Goal: Transaction & Acquisition: Purchase product/service

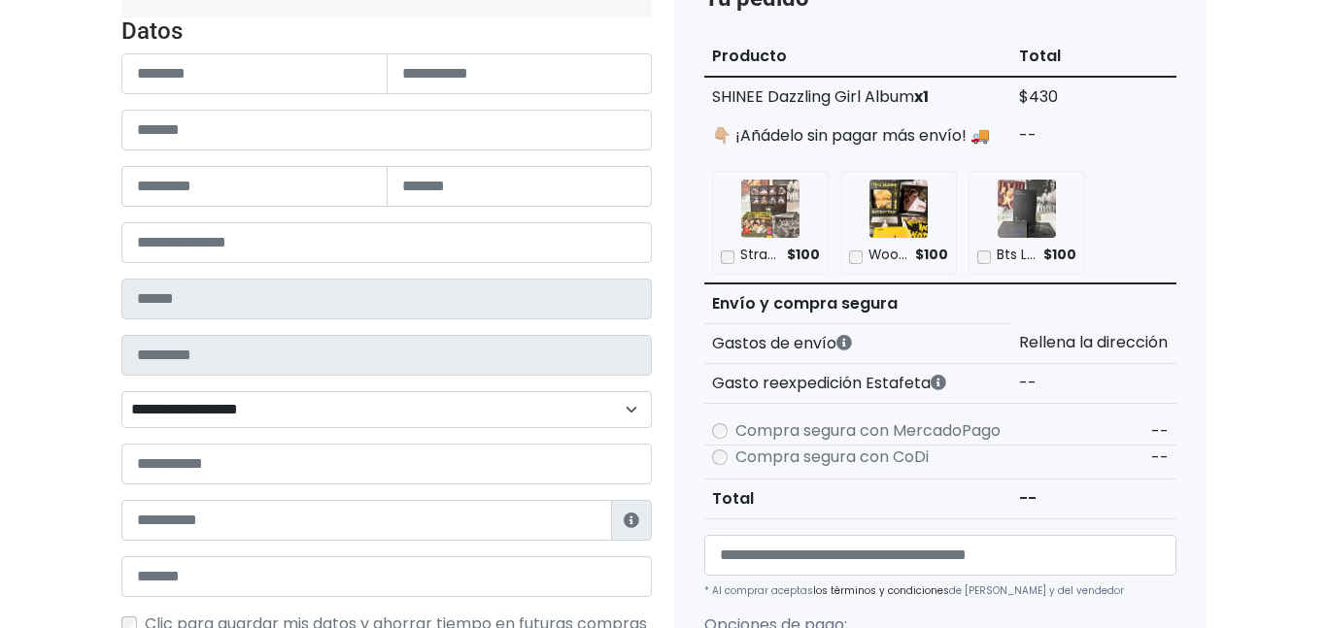
scroll to position [265, 0]
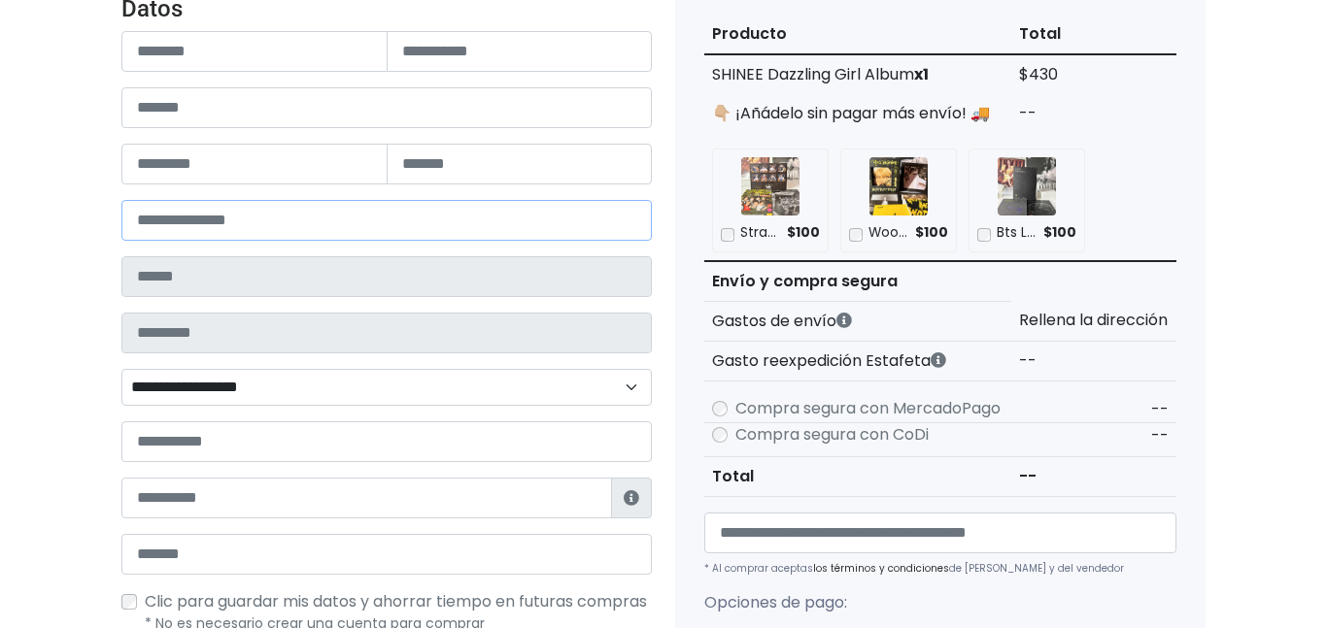
click at [282, 211] on input "number" at bounding box center [386, 220] width 530 height 41
type input "*****"
click at [44, 249] on div "Tienda de ELVSGO Checkout ¿Tienes cuenta? Haz clic aquí para acceder ¿Olvidaste…" at bounding box center [663, 588] width 1327 height 1404
type input "**********"
type input "****"
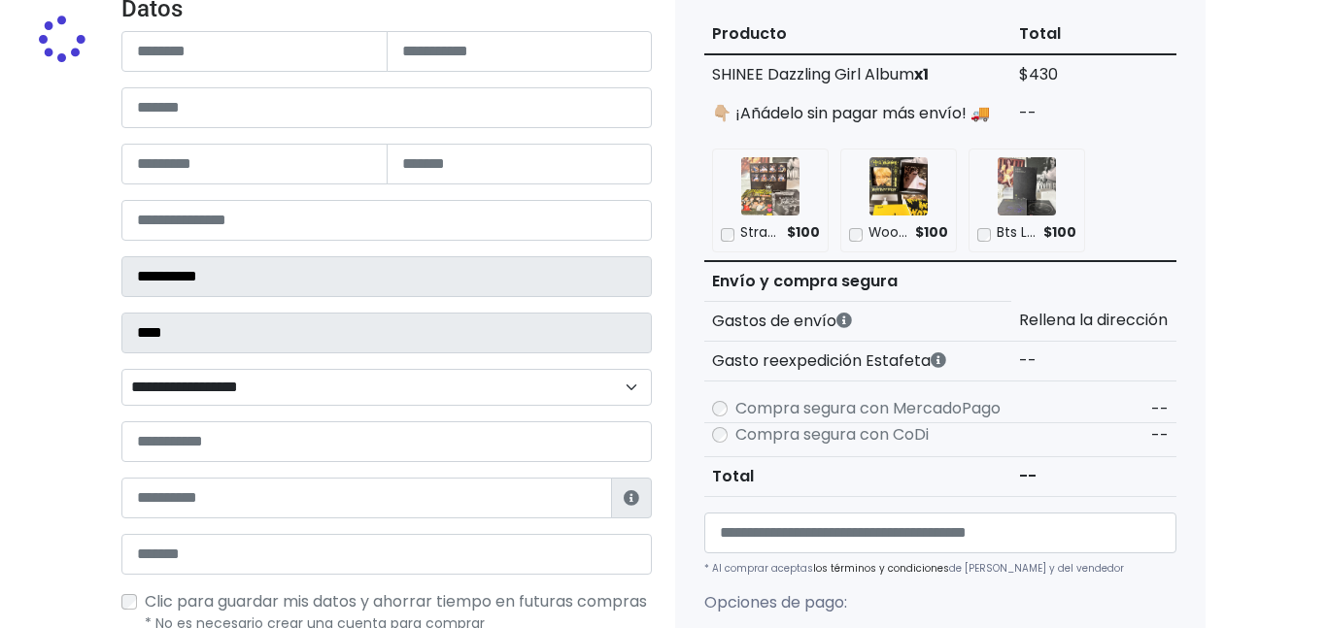
select select
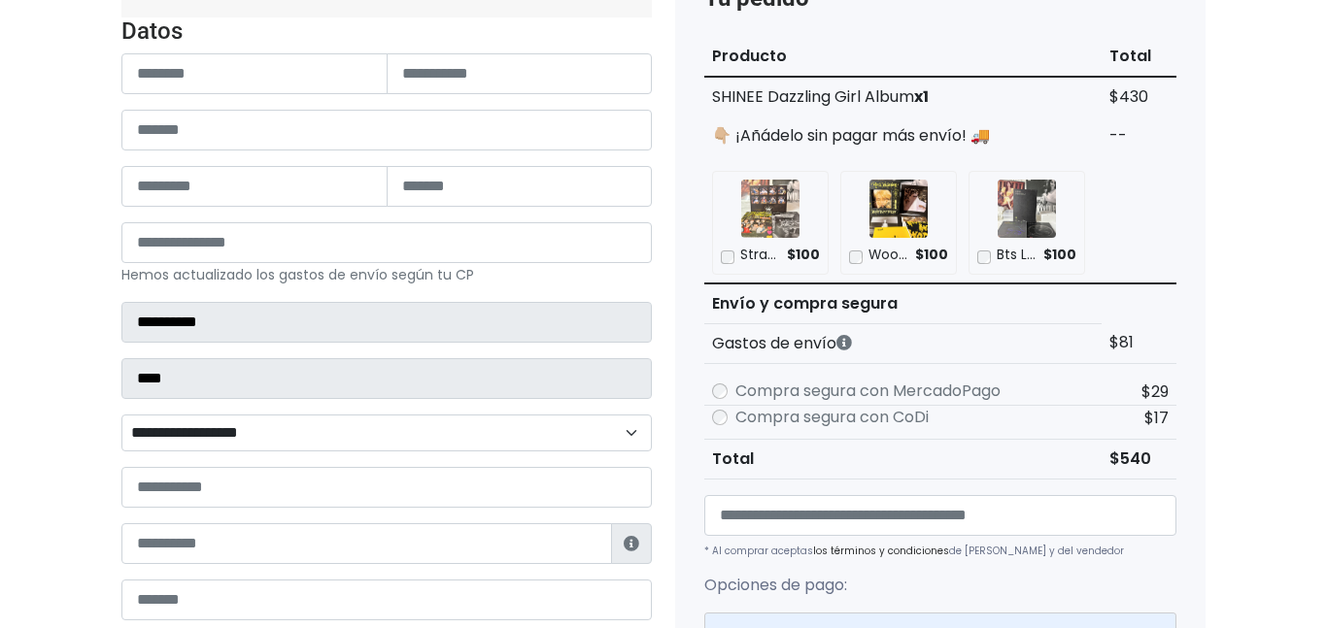
scroll to position [0, 0]
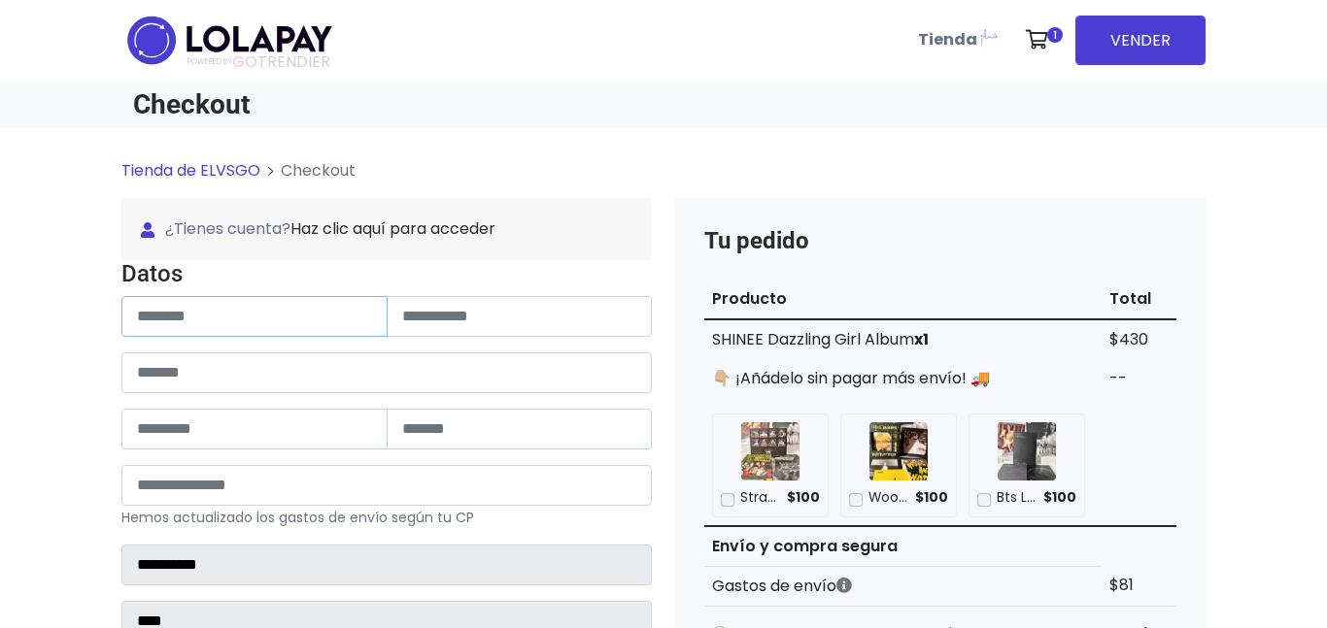
click at [164, 318] on input "text" at bounding box center [254, 316] width 266 height 41
type input "**********"
click at [440, 310] on input "text" at bounding box center [520, 316] width 266 height 41
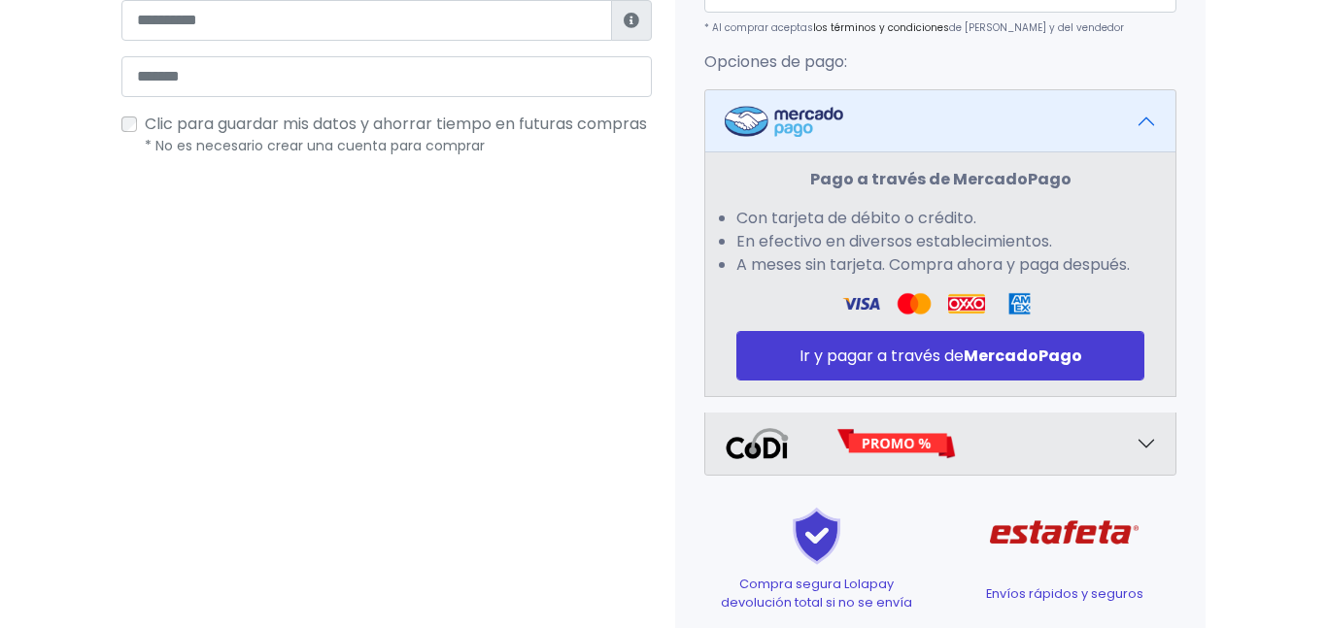
scroll to position [889, 0]
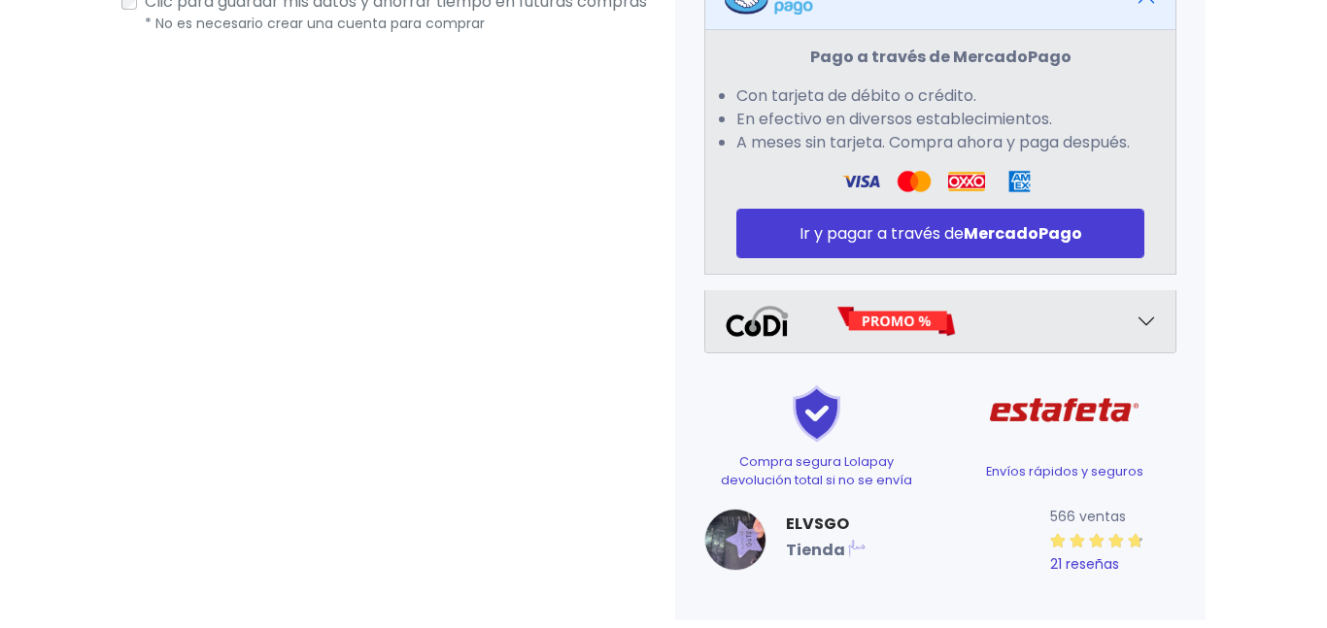
type input "*******"
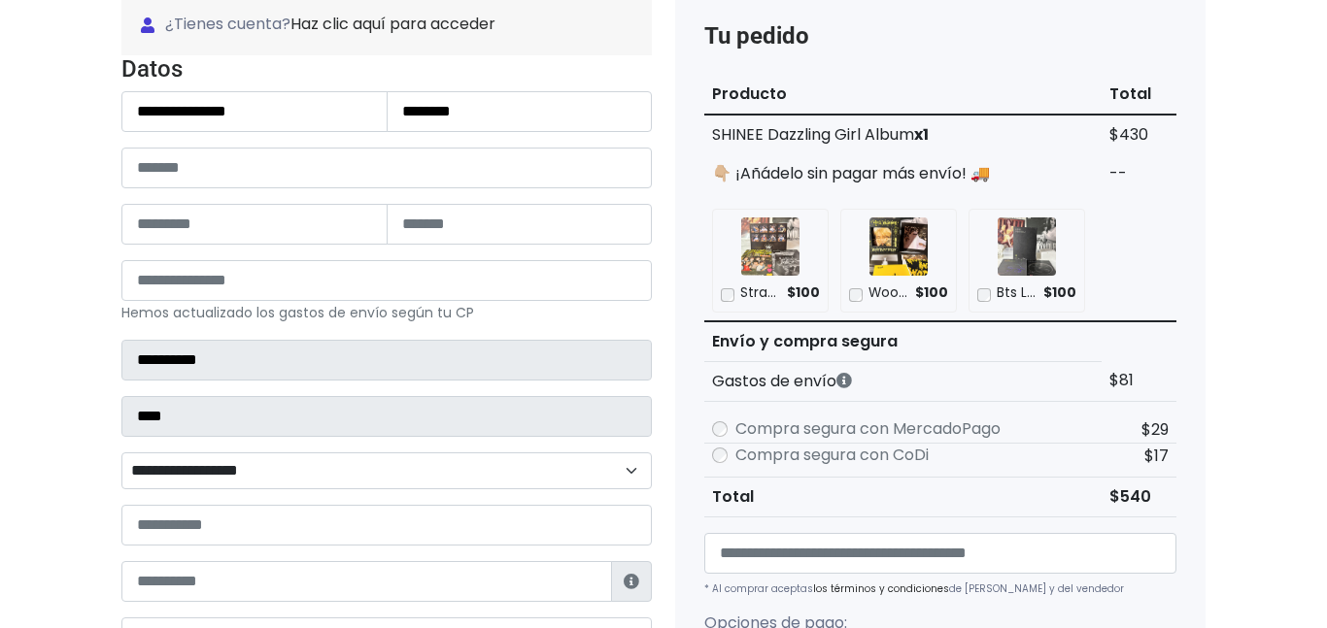
scroll to position [0, 0]
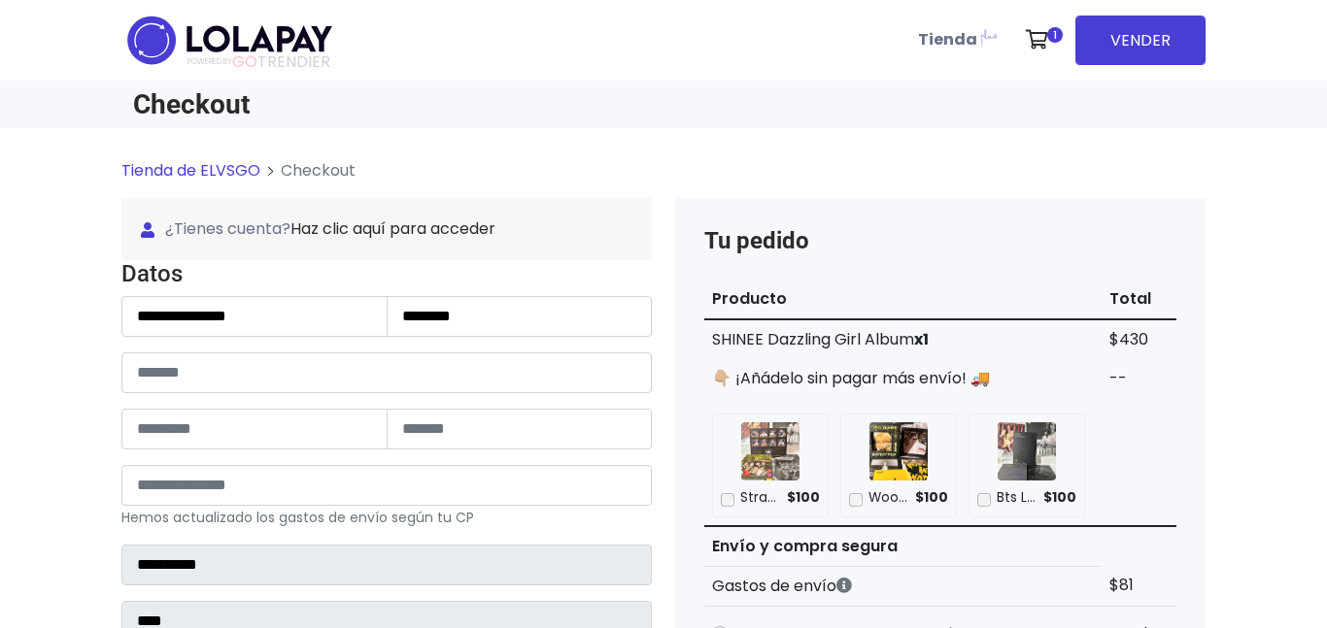
drag, startPoint x: 719, startPoint y: 341, endPoint x: 746, endPoint y: 337, distance: 27.5
click at [764, 337] on td "SHINEE Dazzling Girl Album x1" at bounding box center [902, 340] width 397 height 40
drag, startPoint x: 708, startPoint y: 337, endPoint x: 755, endPoint y: 341, distance: 46.8
click at [763, 335] on td "SHINEE Dazzling Girl Album x1" at bounding box center [902, 340] width 397 height 40
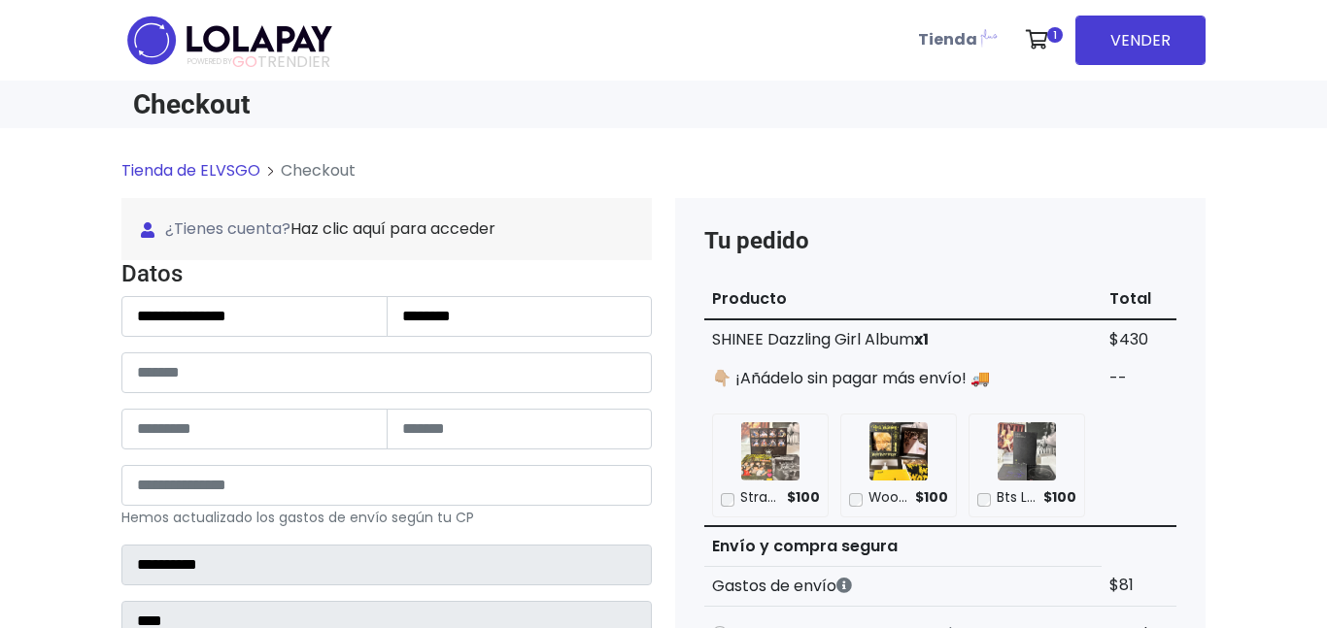
copy td "SHINEE"
click at [236, 382] on input "text" at bounding box center [386, 373] width 530 height 41
type input "******"
click at [149, 438] on input "text" at bounding box center [254, 429] width 266 height 41
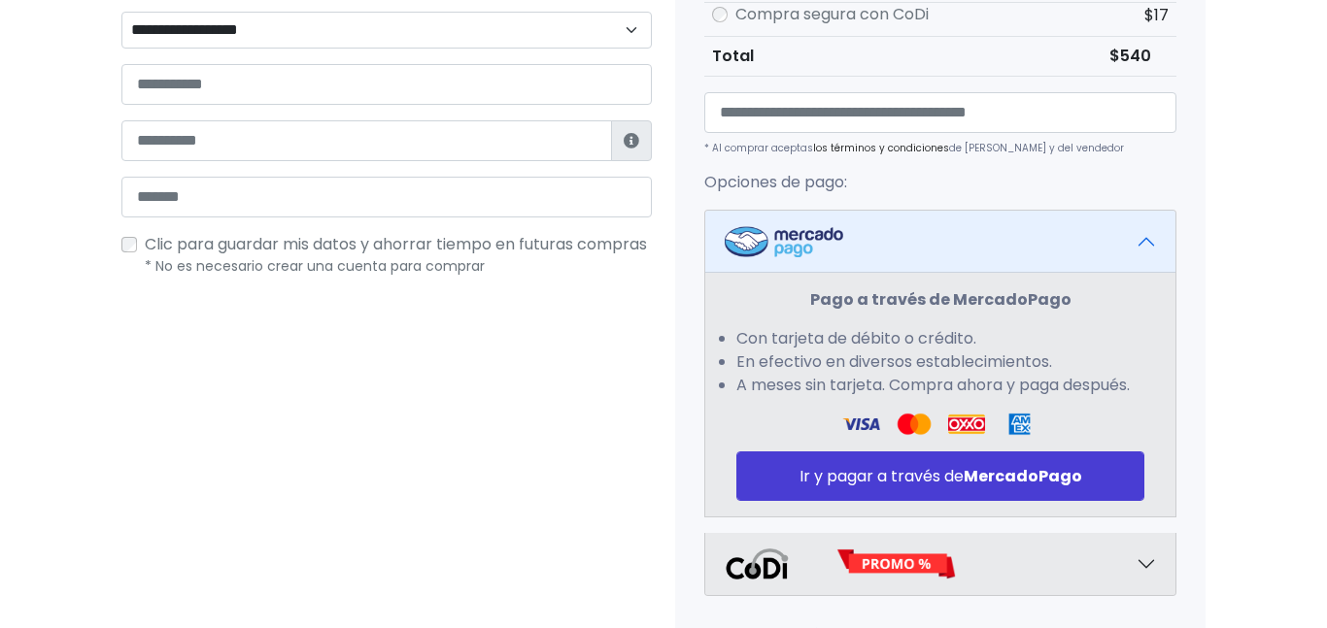
scroll to position [628, 0]
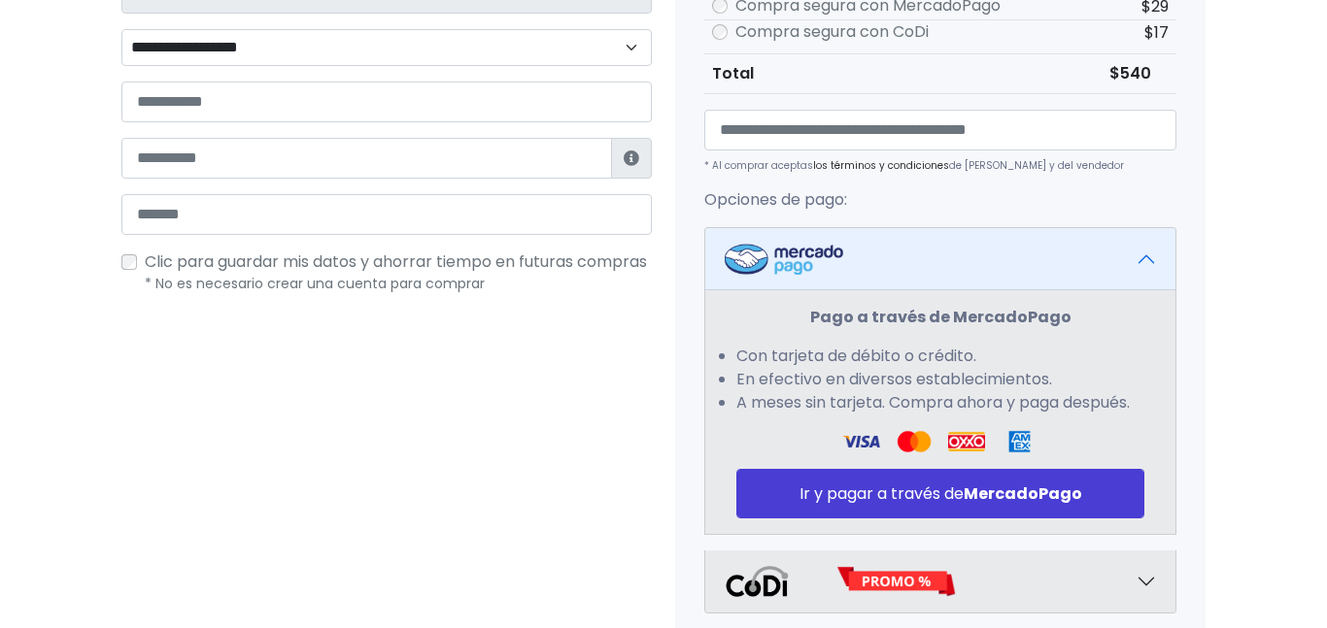
type input "*****"
click at [227, 166] on input "text" at bounding box center [366, 158] width 490 height 41
type input "**********"
click at [226, 221] on input "email" at bounding box center [386, 214] width 530 height 41
type input "**********"
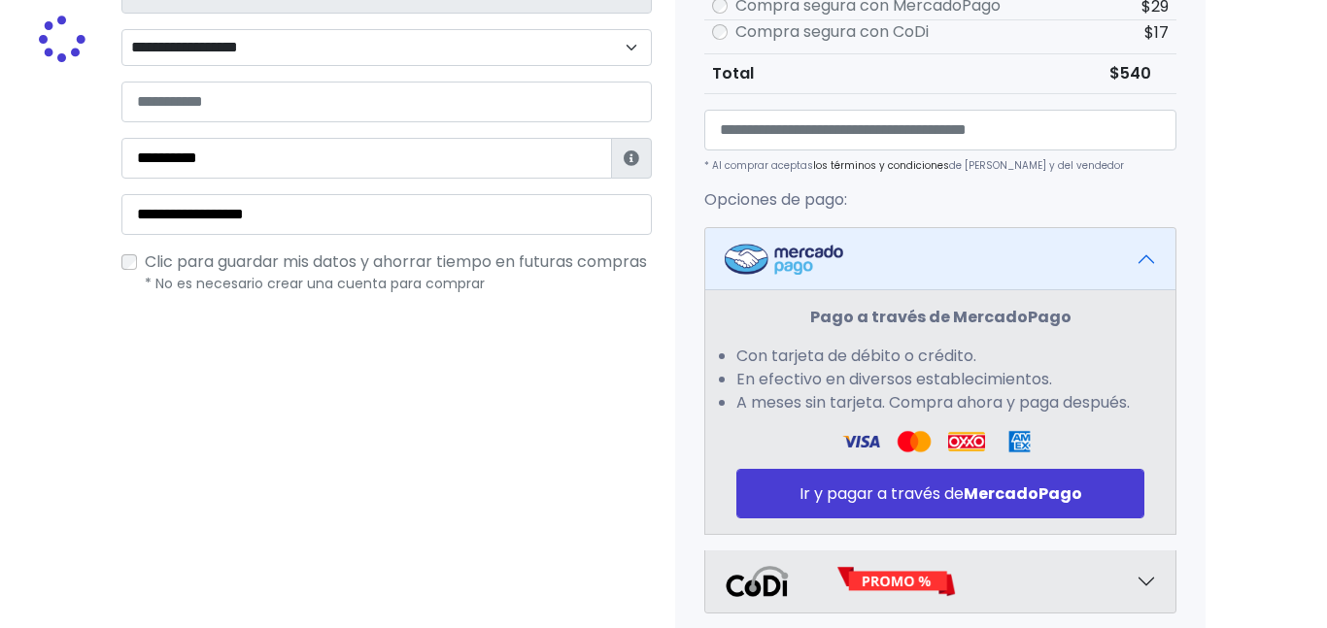
click at [317, 456] on div "¿Tienes cuenta? Haz clic aquí para acceder ¿Olvidaste tu contraseña? Entrar Dat…" at bounding box center [387, 225] width 554 height 1310
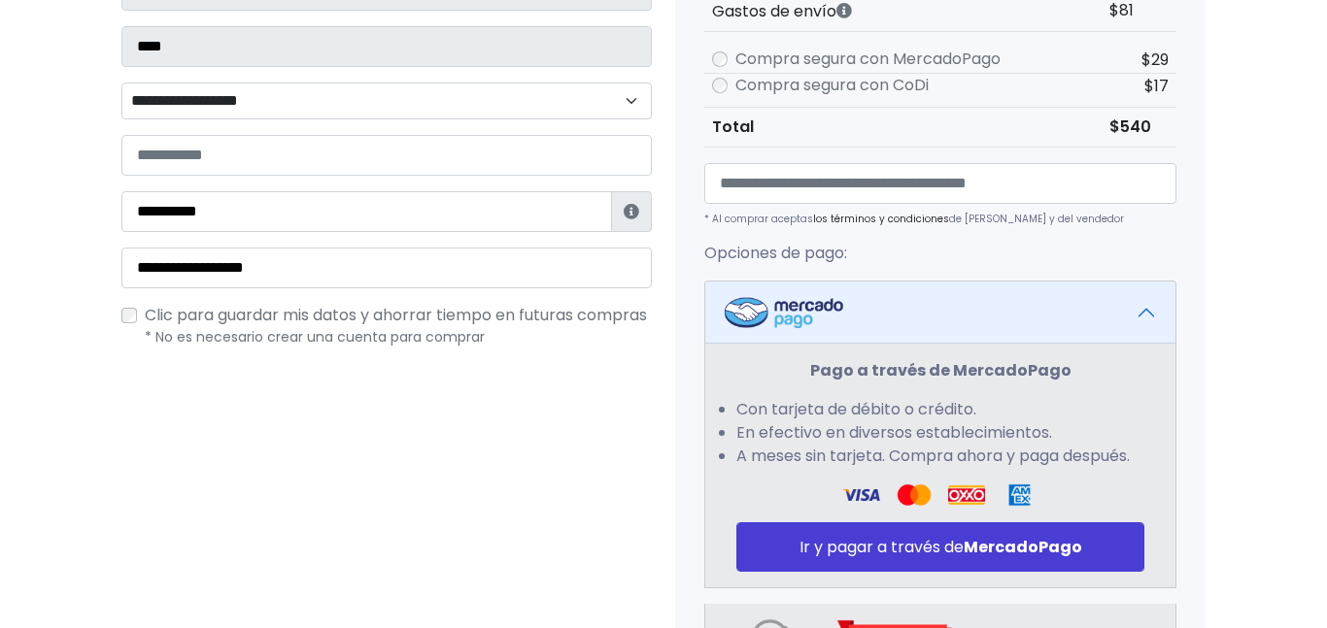
scroll to position [584, 0]
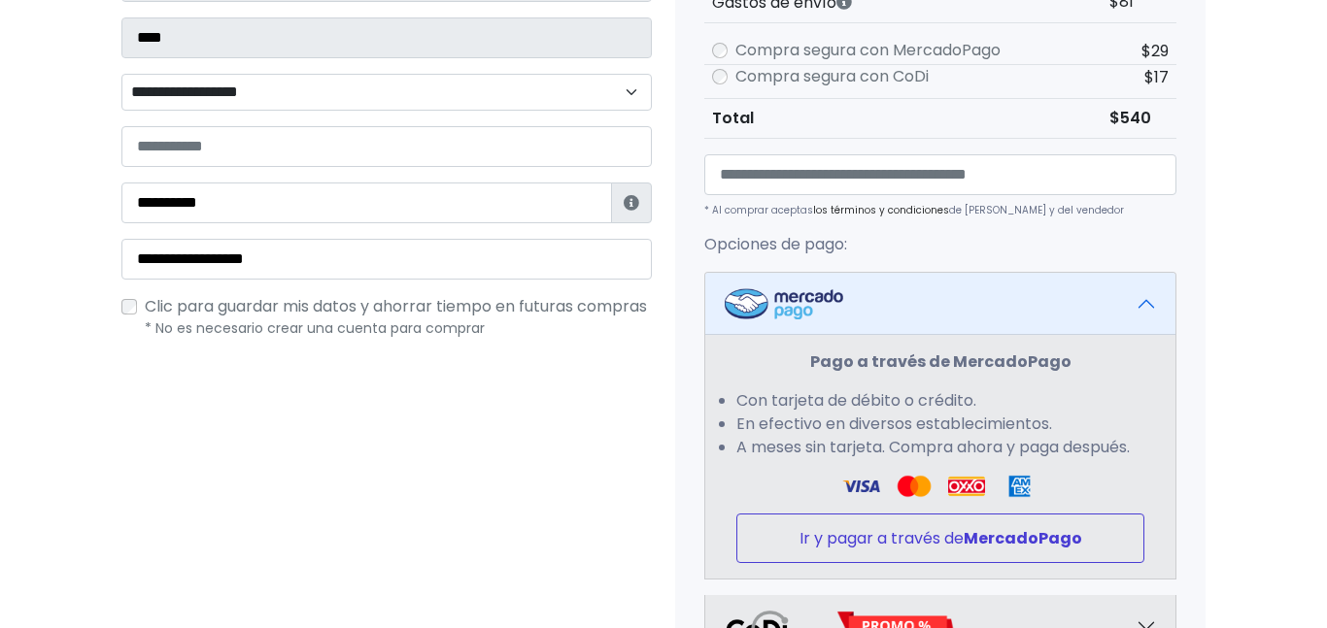
click at [980, 533] on strong "MercadoPago" at bounding box center [1023, 538] width 118 height 22
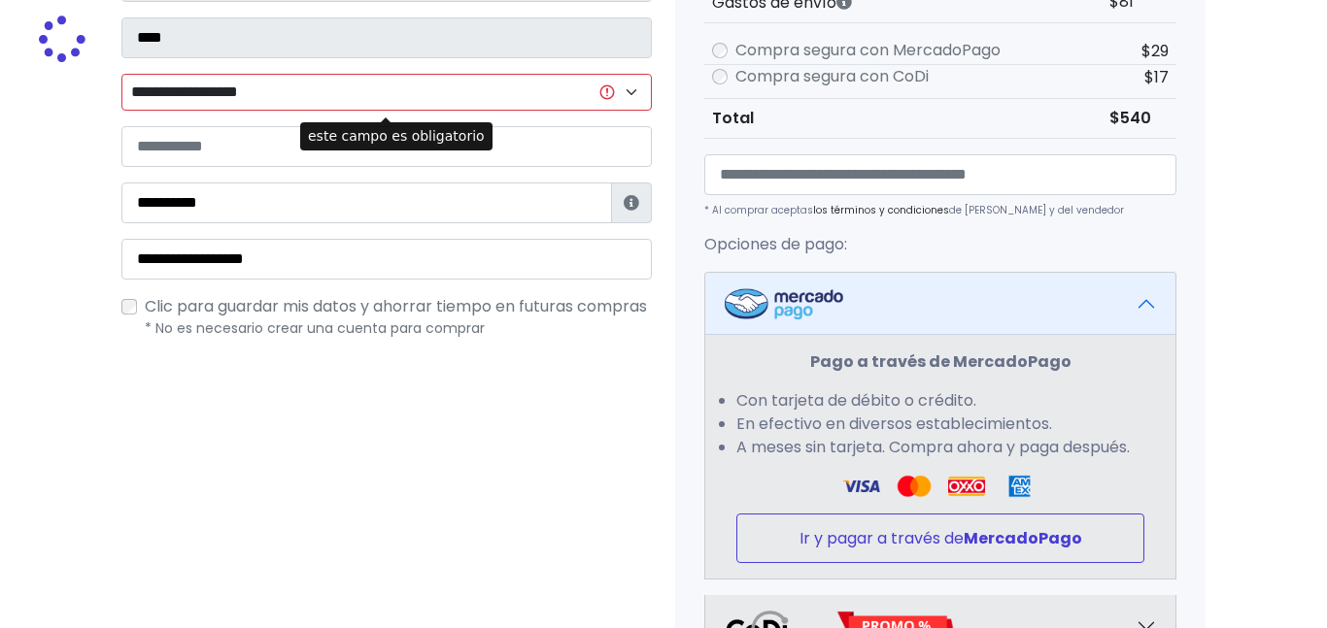
scroll to position [658, 0]
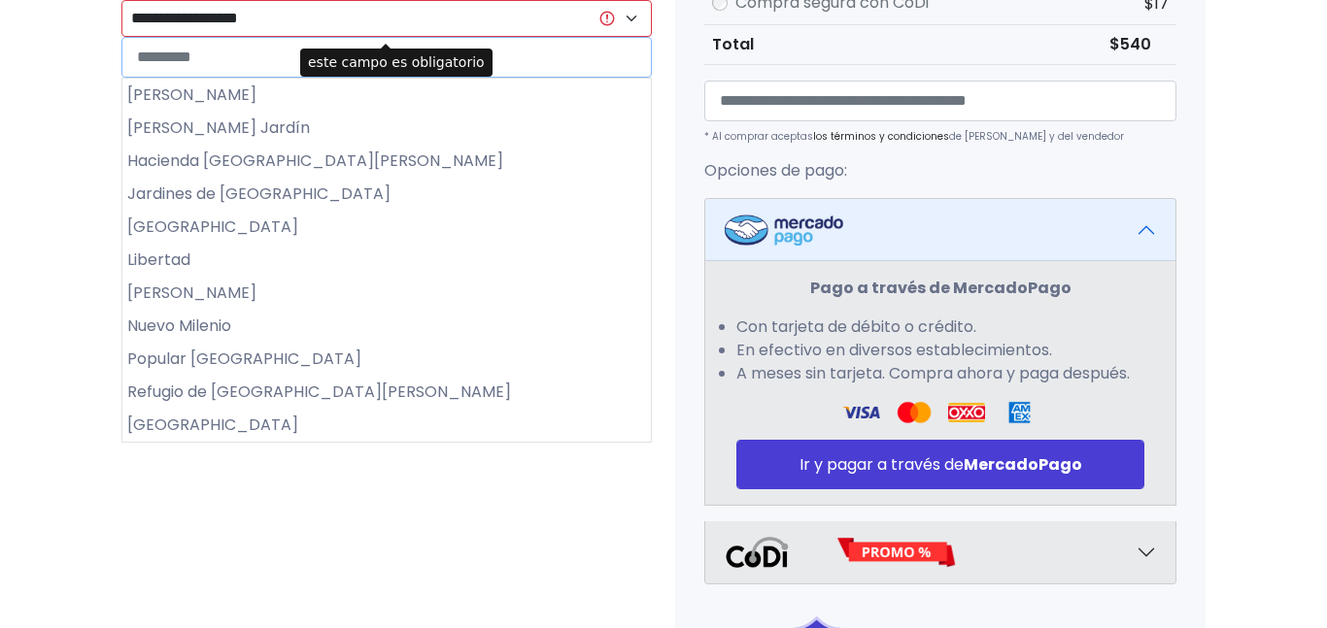
click at [625, 15] on select "**********" at bounding box center [386, 18] width 530 height 37
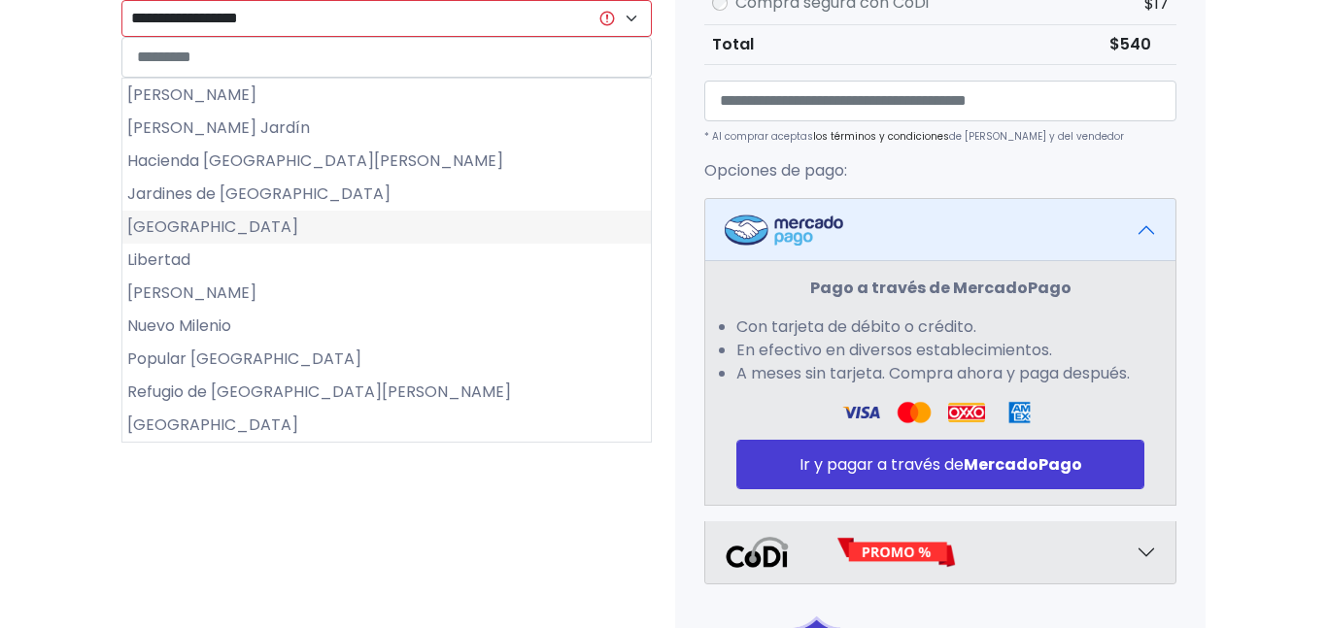
click at [394, 223] on li "Jardines del Río" at bounding box center [386, 227] width 528 height 33
select select "**********"
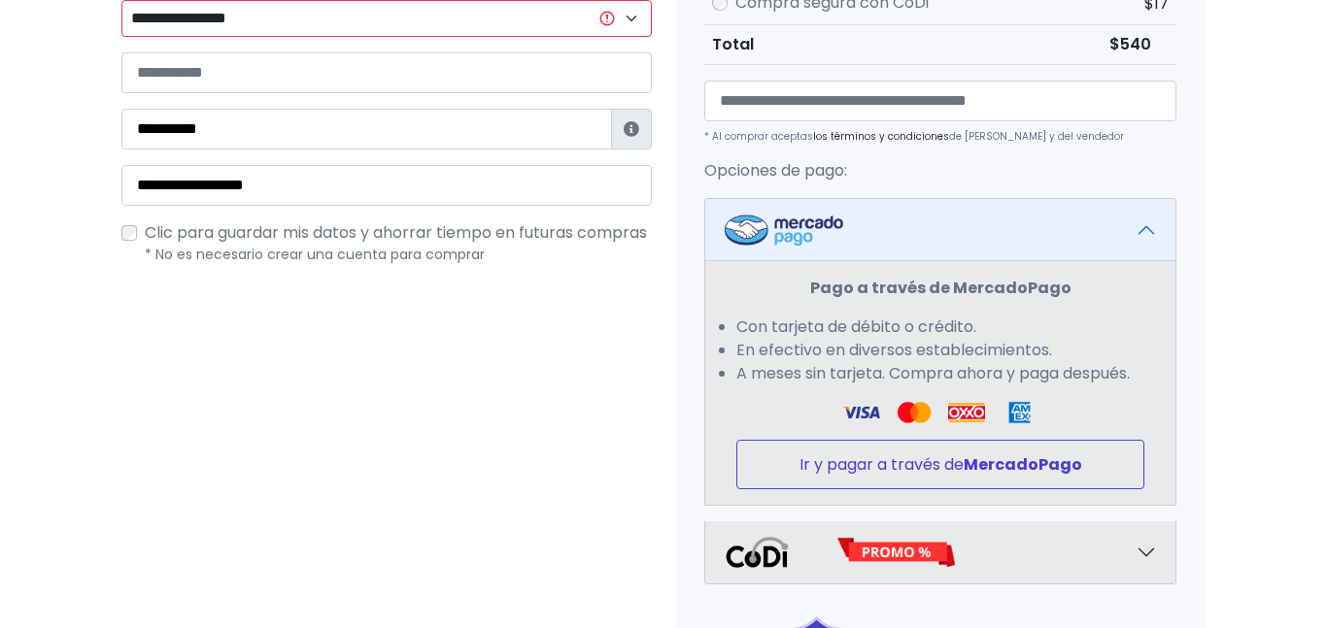
click at [1071, 460] on strong "MercadoPago" at bounding box center [1023, 465] width 118 height 22
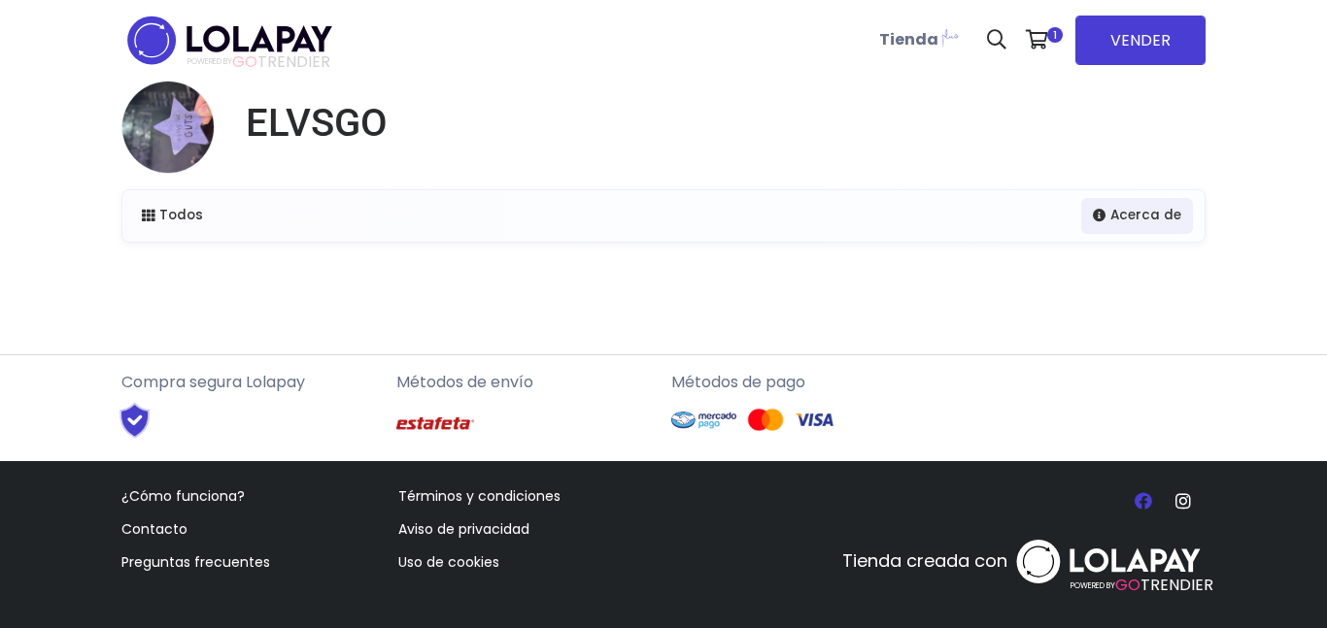
click at [1146, 501] on icon at bounding box center [1142, 500] width 17 height 17
click at [1183, 503] on icon at bounding box center [1183, 500] width 16 height 17
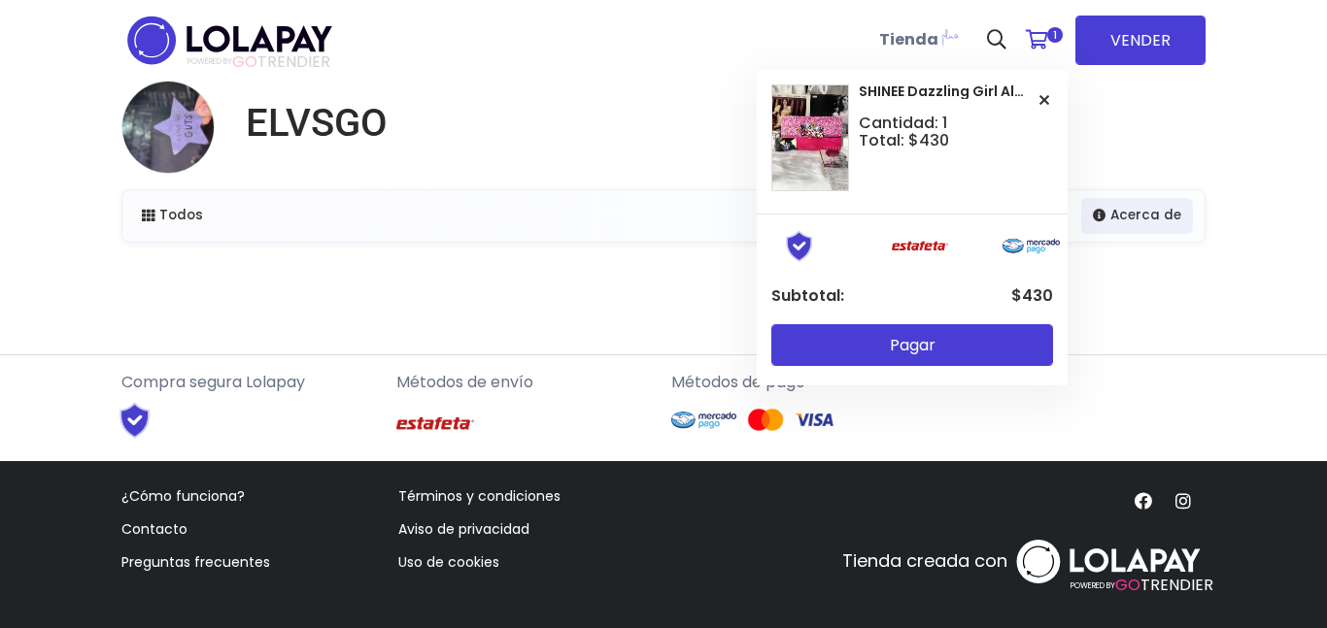
click at [1045, 32] on icon at bounding box center [1037, 39] width 22 height 19
click at [1053, 33] on span "1" at bounding box center [1055, 35] width 16 height 16
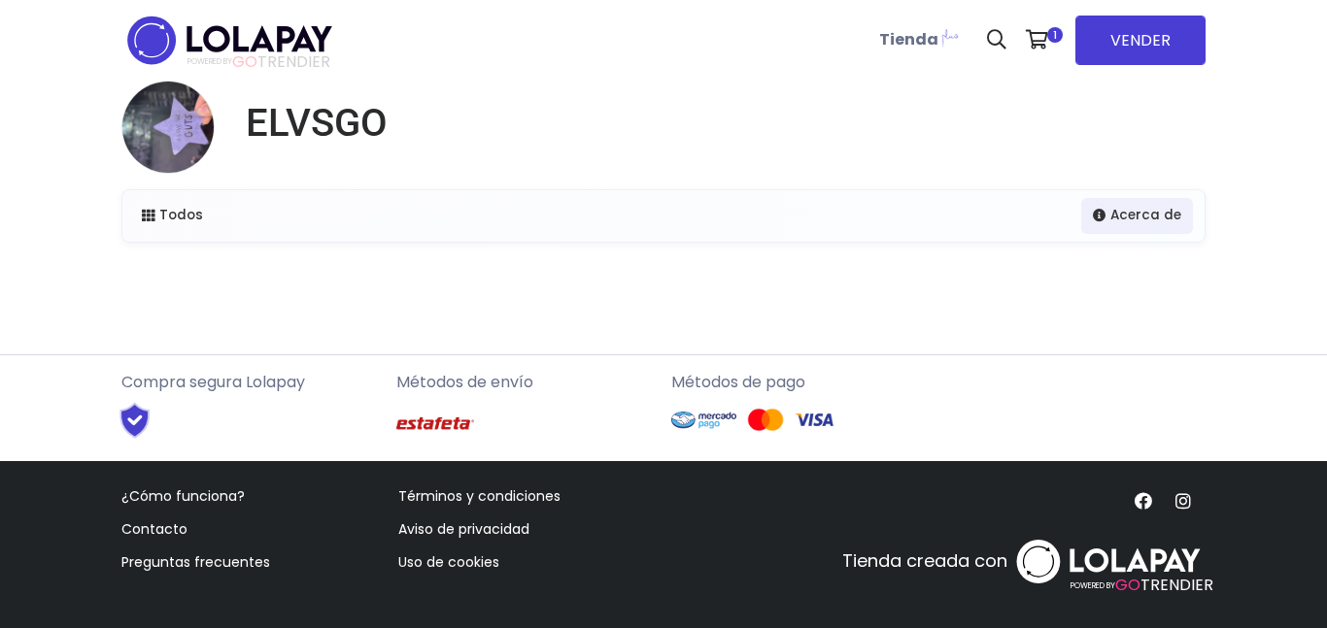
click at [222, 25] on img at bounding box center [229, 40] width 217 height 61
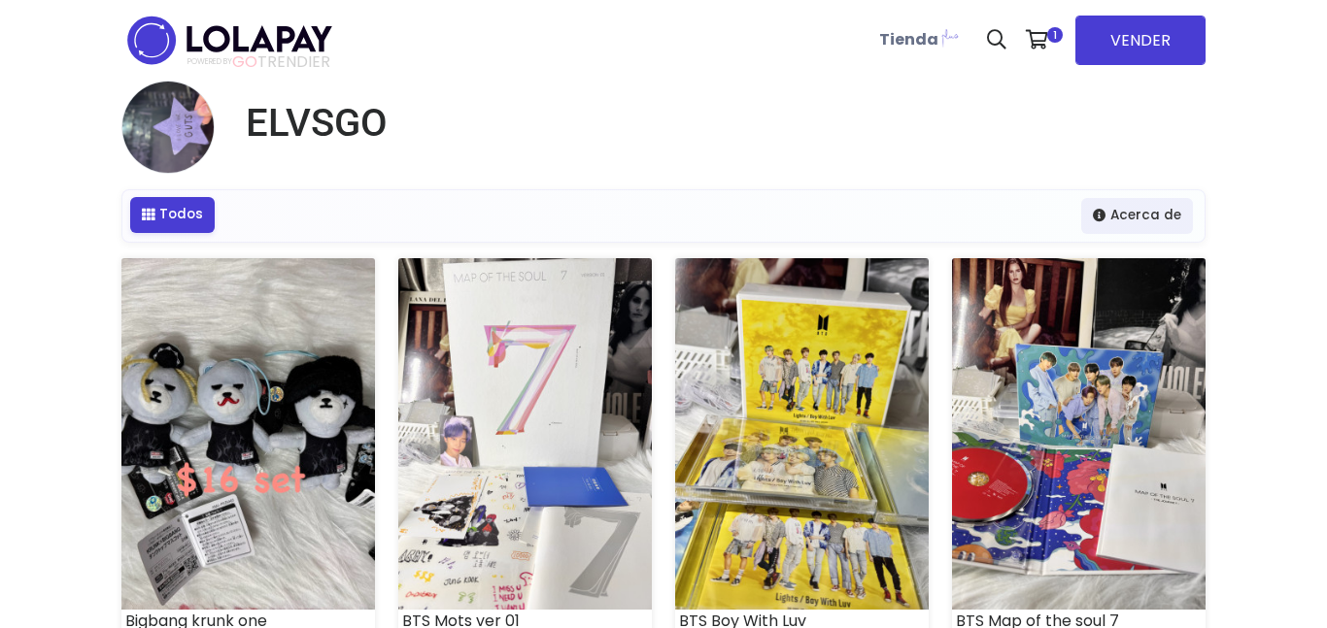
click at [142, 215] on icon at bounding box center [149, 216] width 14 height 14
select select "*"
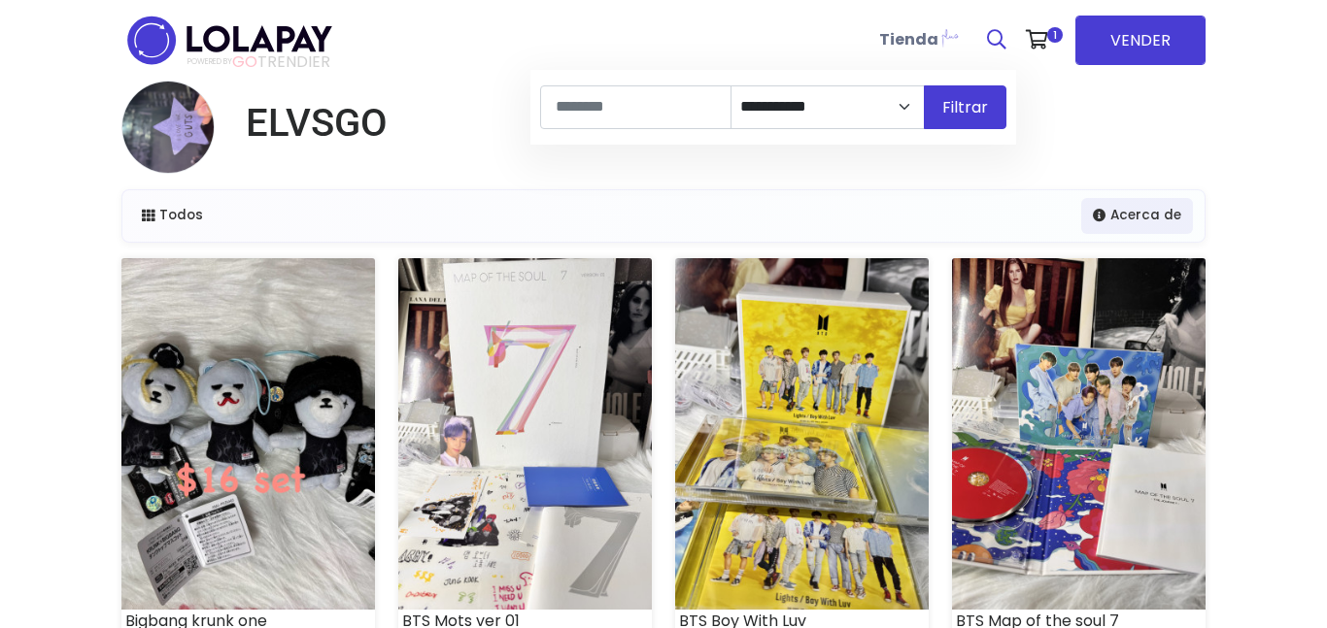
click at [997, 33] on icon at bounding box center [996, 39] width 19 height 19
click at [639, 118] on input at bounding box center [635, 107] width 191 height 44
type input "******"
click at [924, 85] on button "Filtrar" at bounding box center [965, 107] width 83 height 44
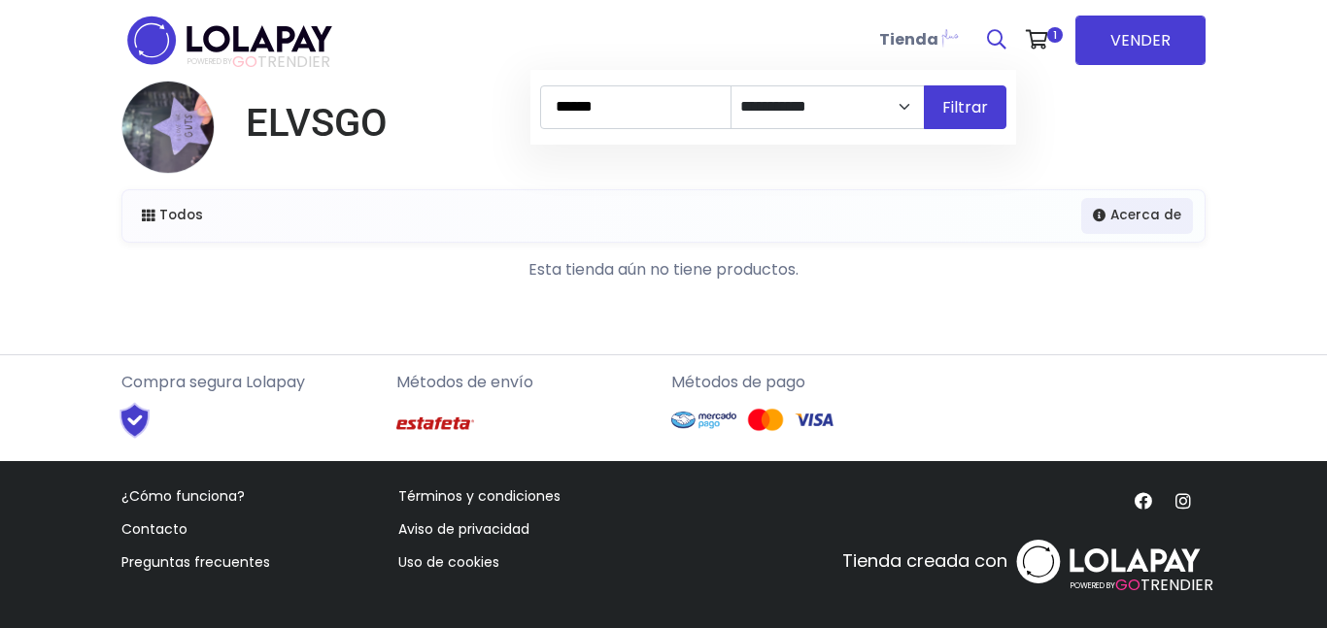
click at [1001, 38] on icon at bounding box center [996, 39] width 19 height 19
click at [994, 41] on icon at bounding box center [996, 39] width 19 height 19
click at [133, 31] on img at bounding box center [229, 40] width 217 height 61
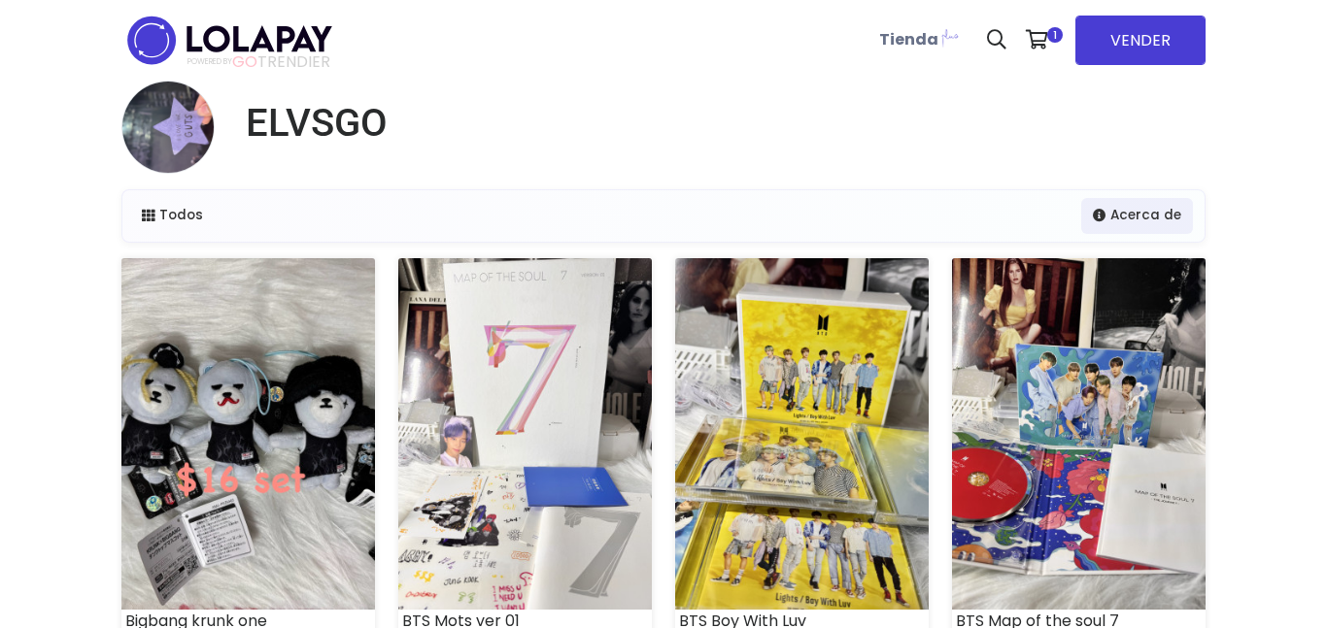
select select "*"
click at [1004, 39] on icon at bounding box center [996, 39] width 19 height 19
click at [635, 106] on input at bounding box center [635, 107] width 191 height 44
paste input "******"
type input "******"
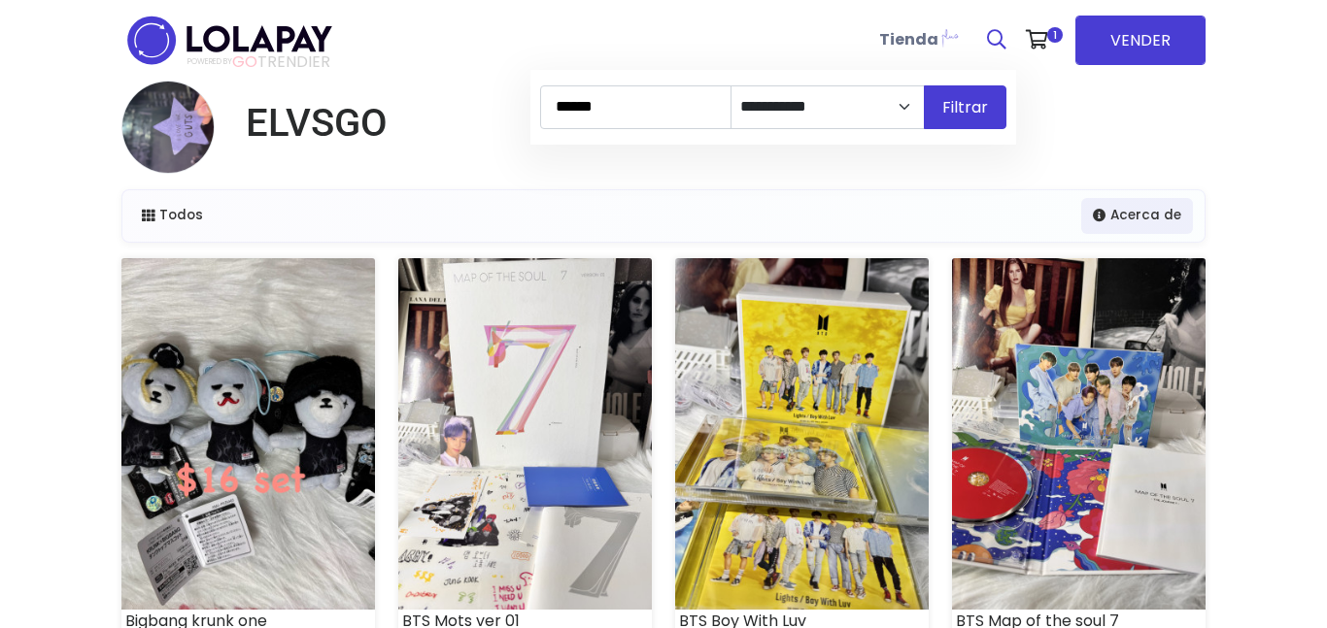
click at [998, 33] on icon at bounding box center [996, 39] width 19 height 19
click at [892, 112] on select "**********" at bounding box center [827, 107] width 194 height 44
select select
click at [736, 85] on select "**********" at bounding box center [827, 107] width 194 height 44
click at [971, 110] on button "Filtrar" at bounding box center [965, 107] width 83 height 44
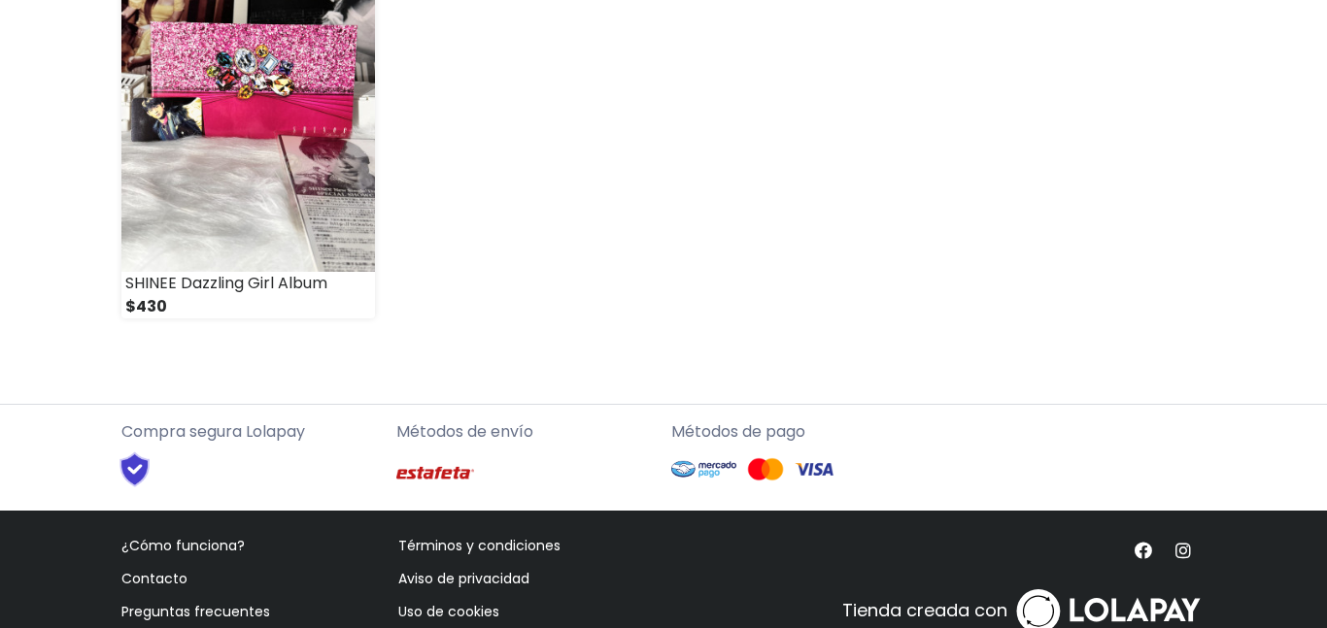
scroll to position [383, 0]
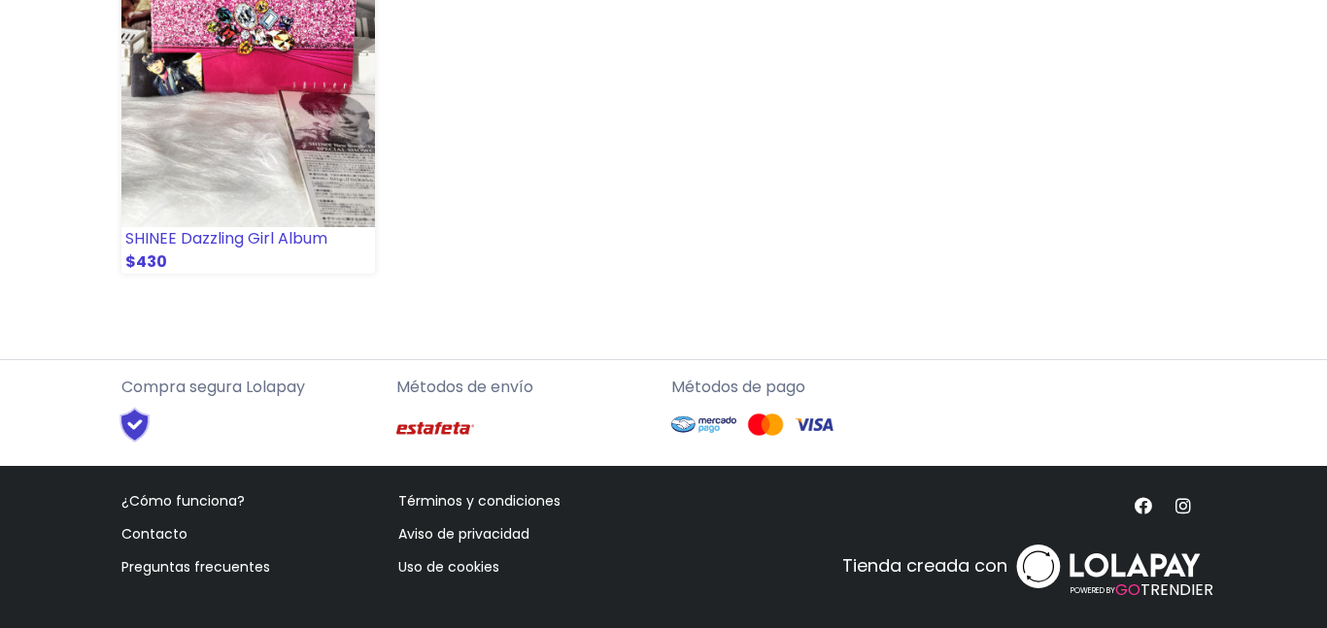
click at [269, 162] on img at bounding box center [248, 52] width 254 height 352
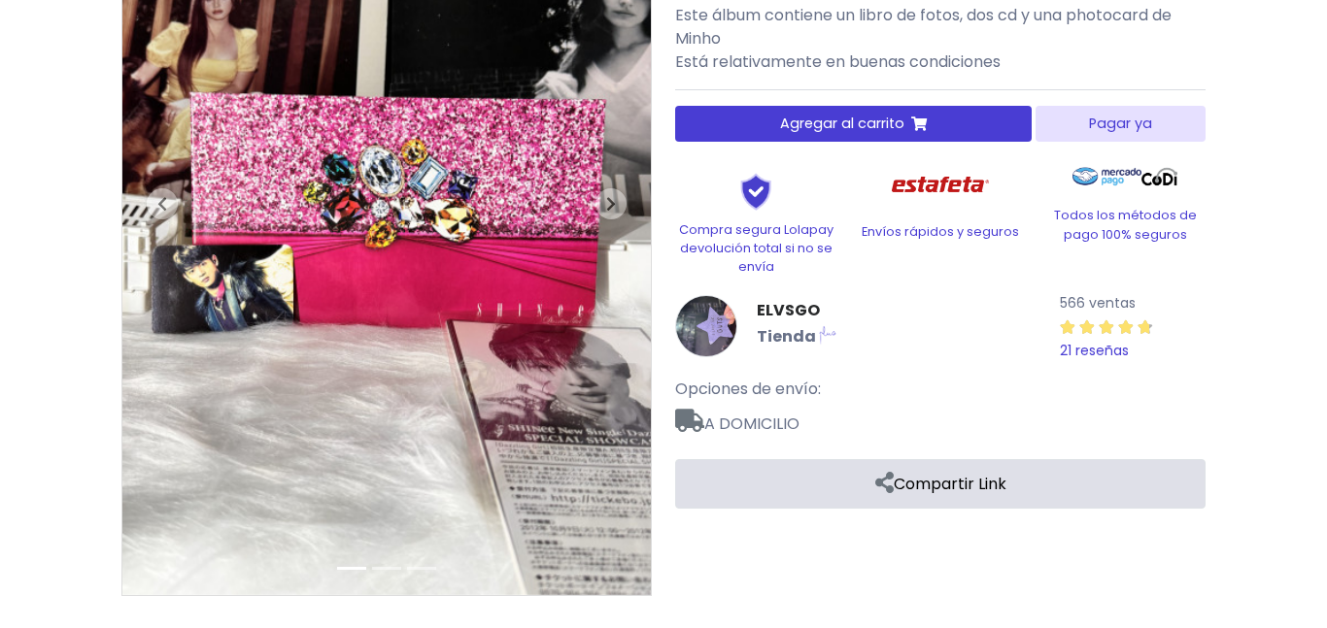
scroll to position [255, 0]
click at [1115, 343] on small "21 reseñas" at bounding box center [1094, 349] width 69 height 19
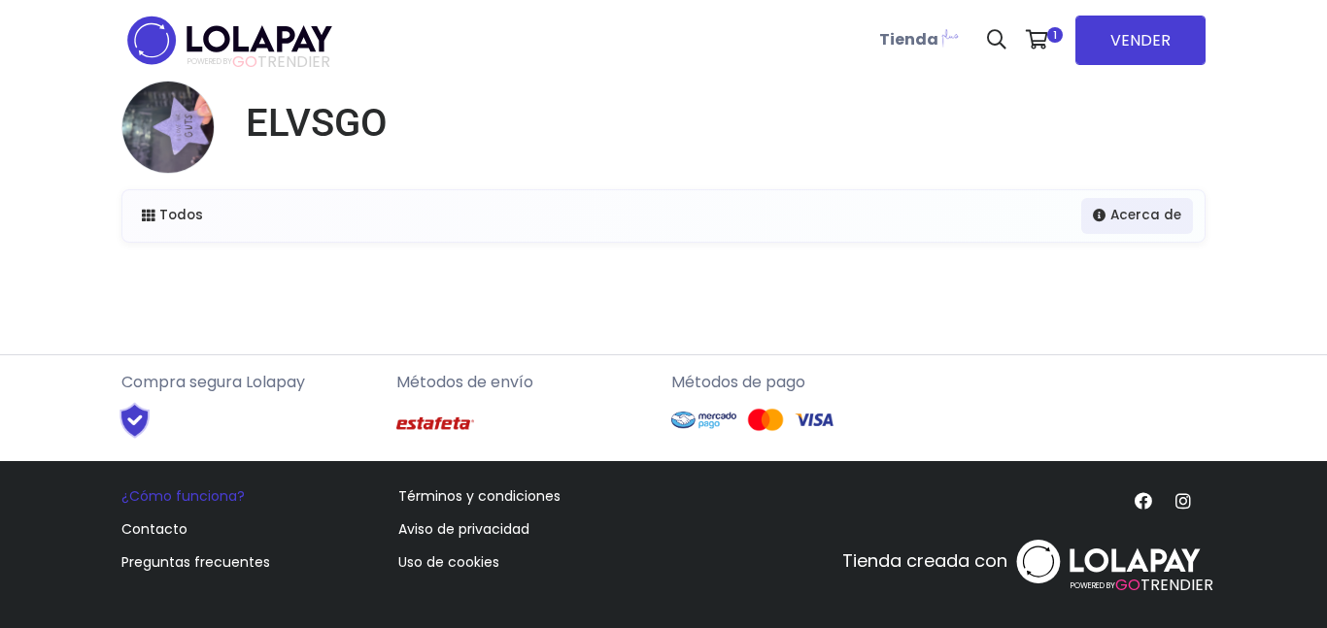
click at [189, 498] on link "¿Cómo funciona?" at bounding box center [182, 496] width 123 height 19
click at [292, 130] on h1 "ELVSGO" at bounding box center [317, 123] width 142 height 47
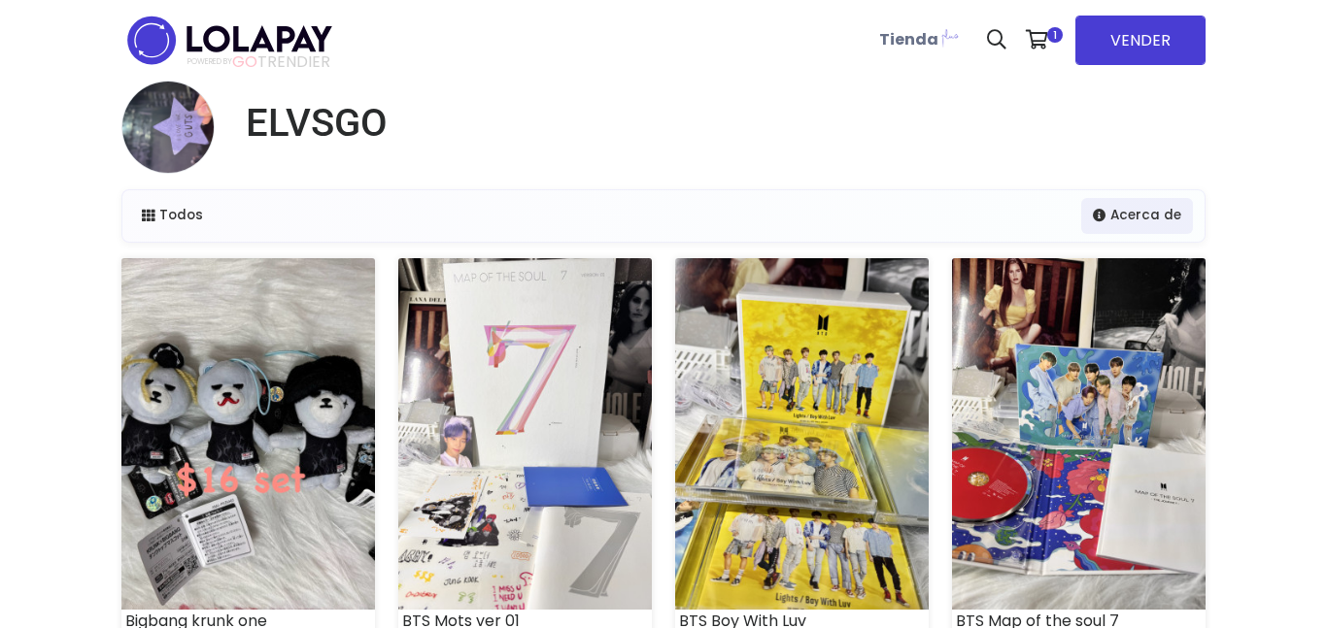
click at [930, 45] on b "Tienda" at bounding box center [908, 39] width 59 height 22
click at [1111, 238] on div "Todos Acerca de" at bounding box center [663, 215] width 1082 height 51
click at [1124, 220] on link "Acerca de" at bounding box center [1137, 214] width 112 height 35
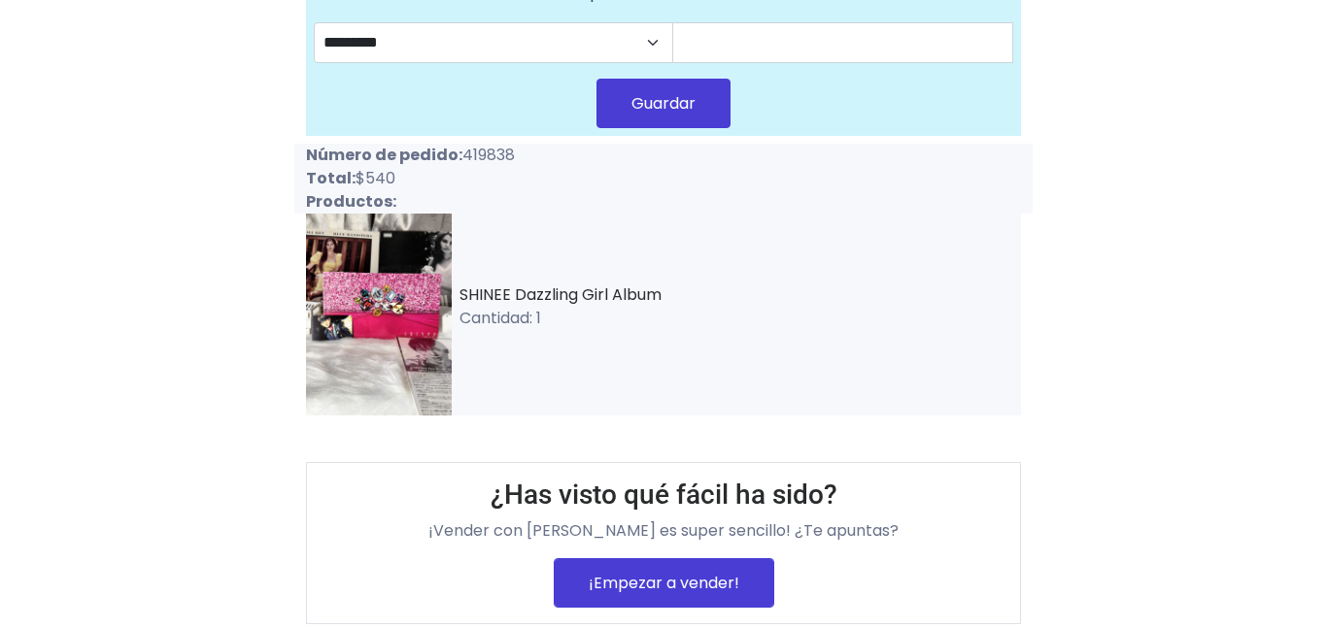
scroll to position [349, 0]
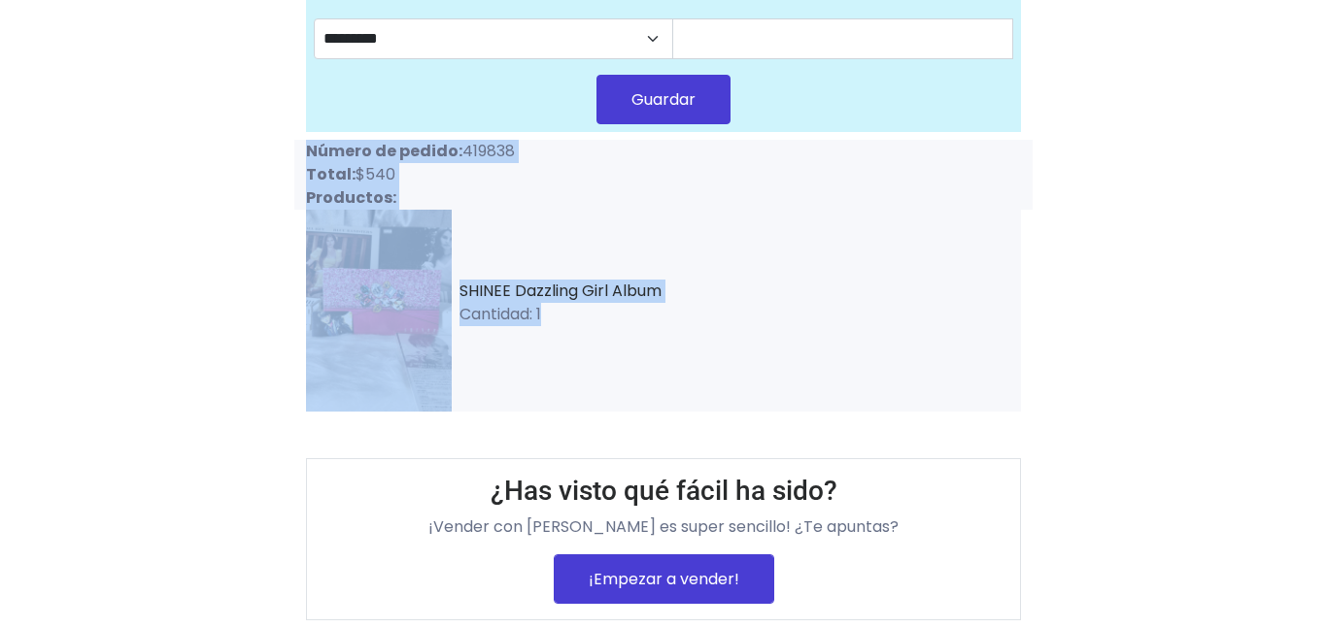
drag, startPoint x: 305, startPoint y: 143, endPoint x: 573, endPoint y: 318, distance: 320.0
click at [573, 318] on div "¡Orden de compra completada! Recibirás un correo en cuanto la compradora realic…" at bounding box center [663, 180] width 715 height 880
click at [764, 266] on div "SHINEE Dazzling Girl Album Cantidad: 1" at bounding box center [663, 311] width 715 height 202
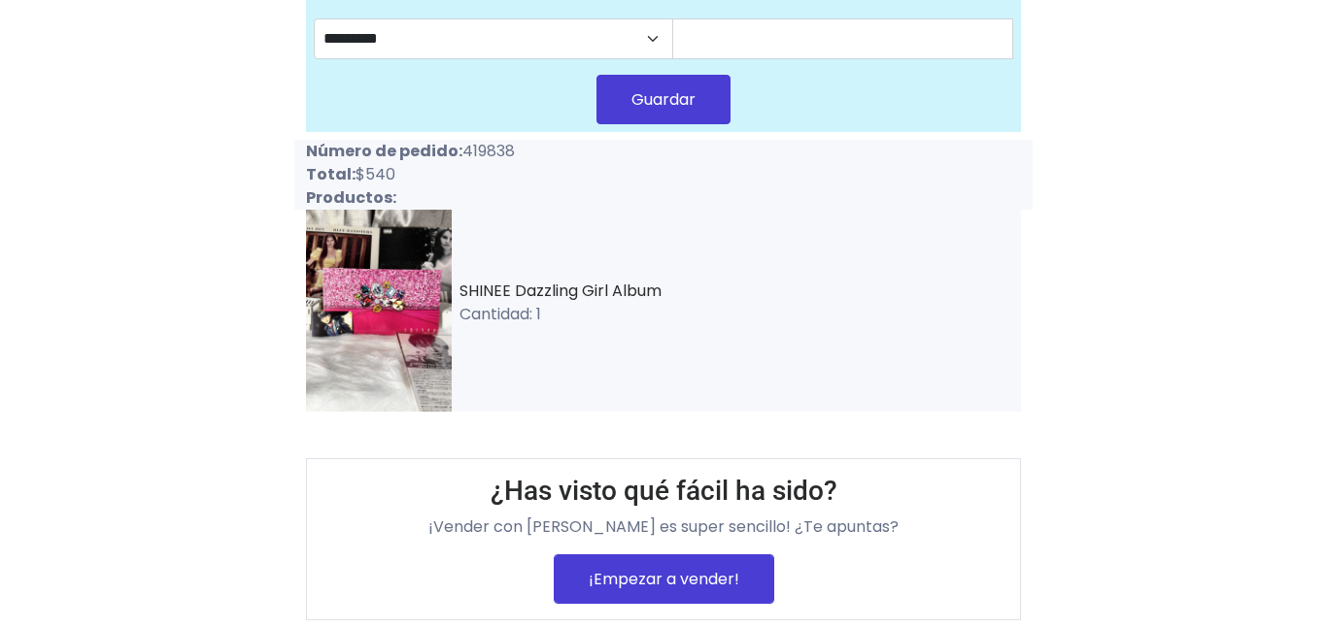
click at [411, 249] on img at bounding box center [379, 311] width 146 height 202
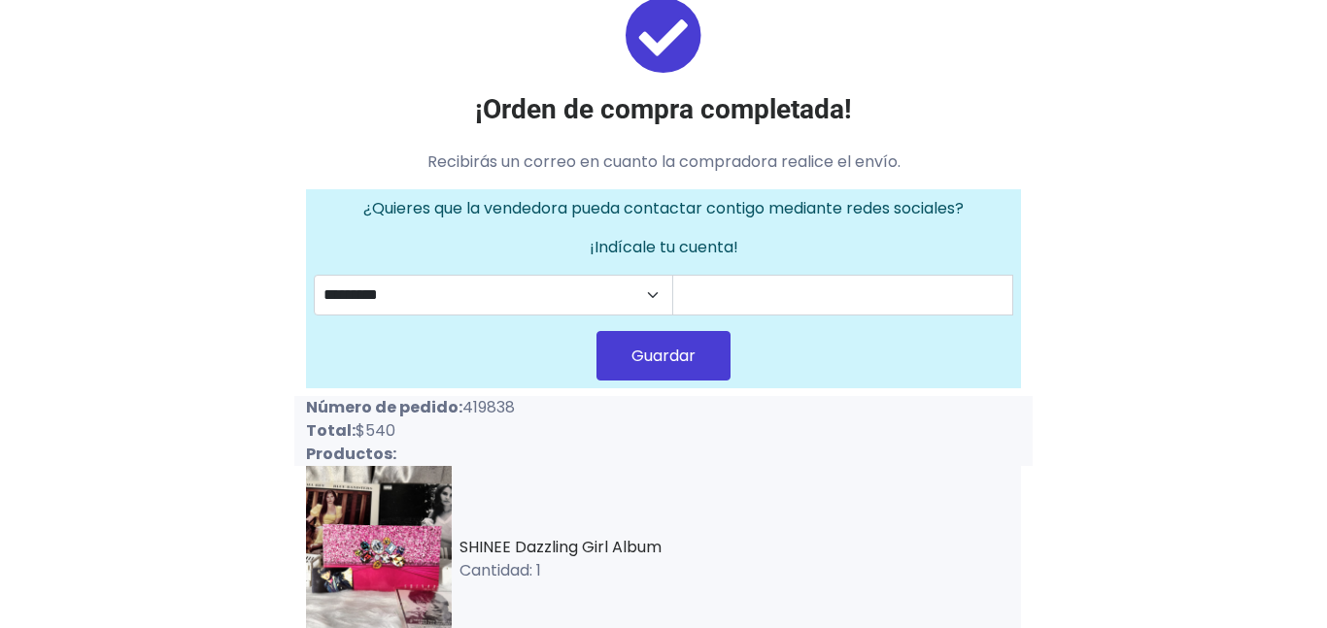
scroll to position [0, 0]
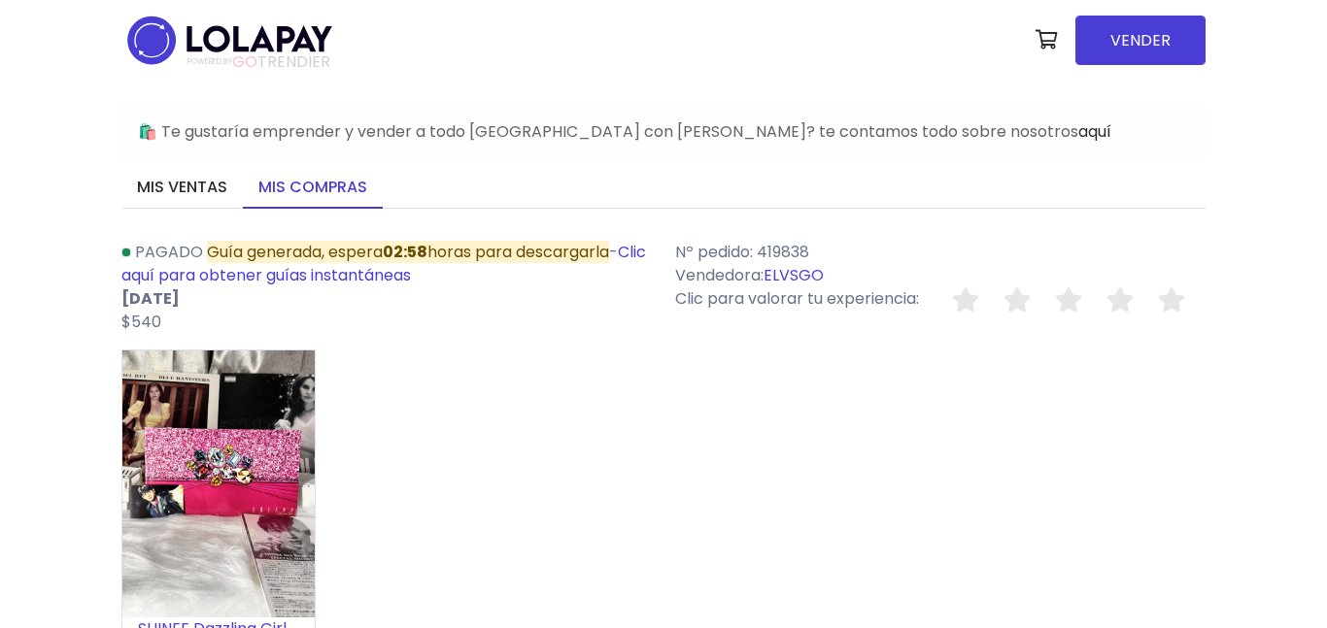
click at [498, 299] on p "[DATE]" at bounding box center [386, 298] width 530 height 23
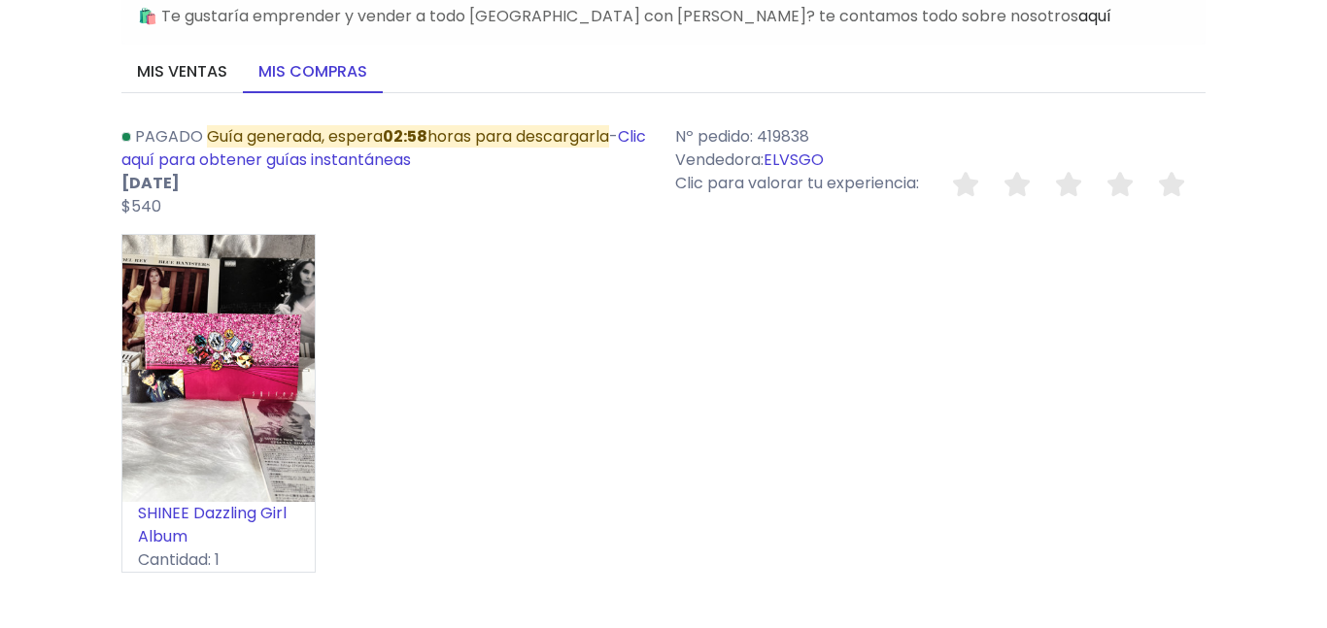
scroll to position [130, 0]
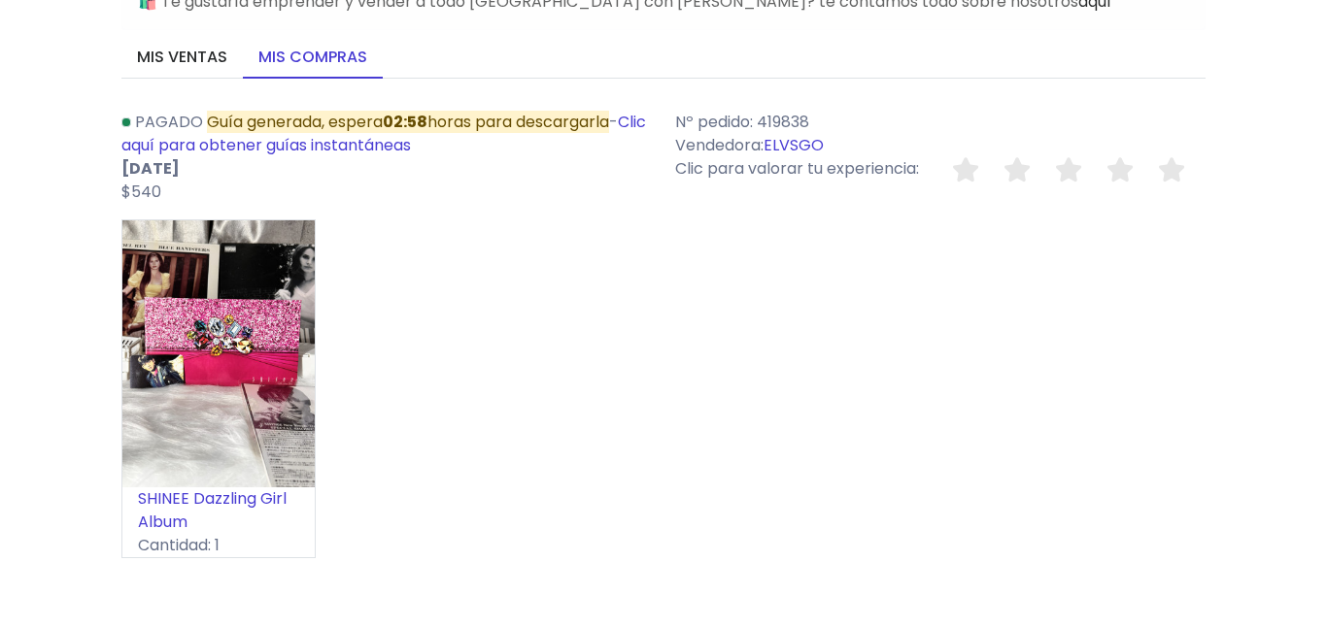
click at [507, 176] on p "[DATE]" at bounding box center [386, 168] width 530 height 23
click at [359, 149] on link "Clic aquí para obtener guías instantáneas" at bounding box center [383, 134] width 524 height 46
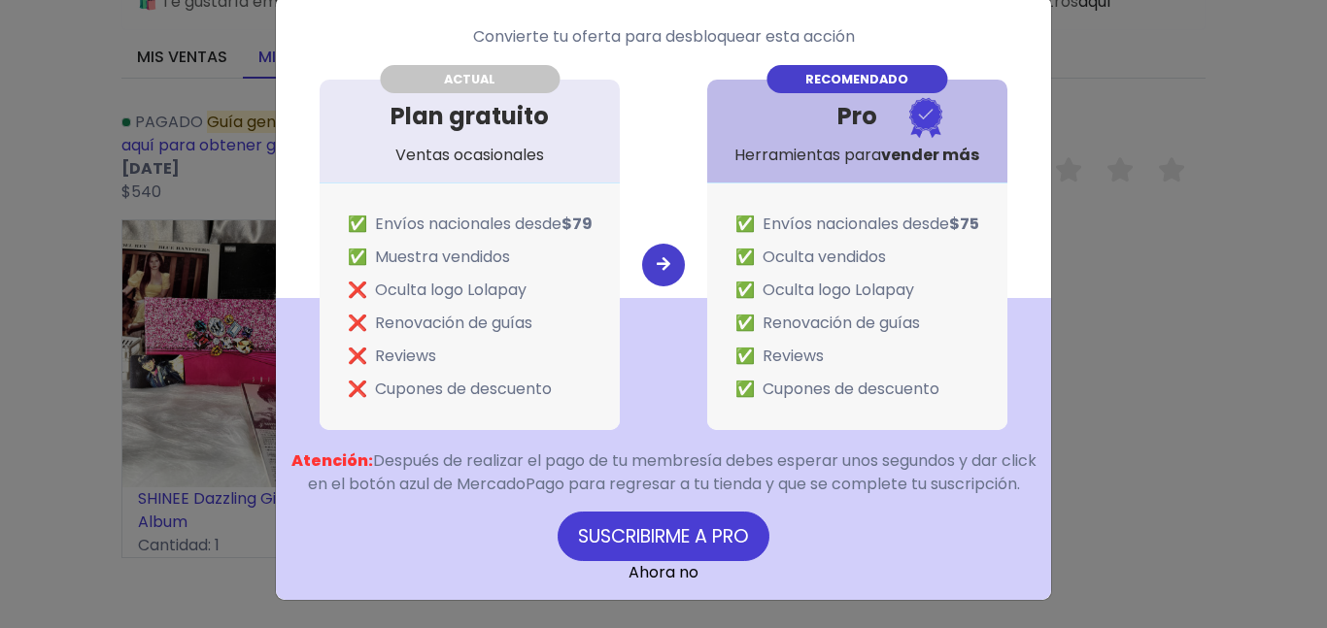
scroll to position [55, 0]
click at [665, 579] on link "Ahora no" at bounding box center [663, 572] width 70 height 22
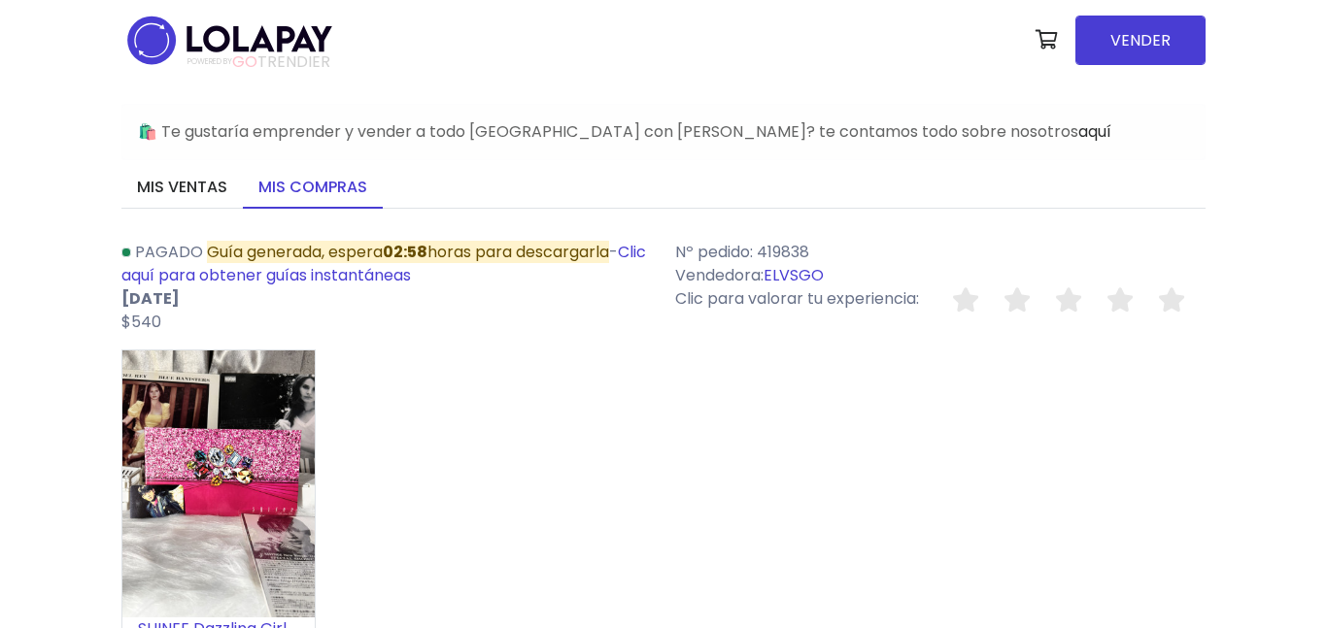
click at [395, 277] on link "Clic aquí para obtener guías instantáneas" at bounding box center [383, 264] width 524 height 46
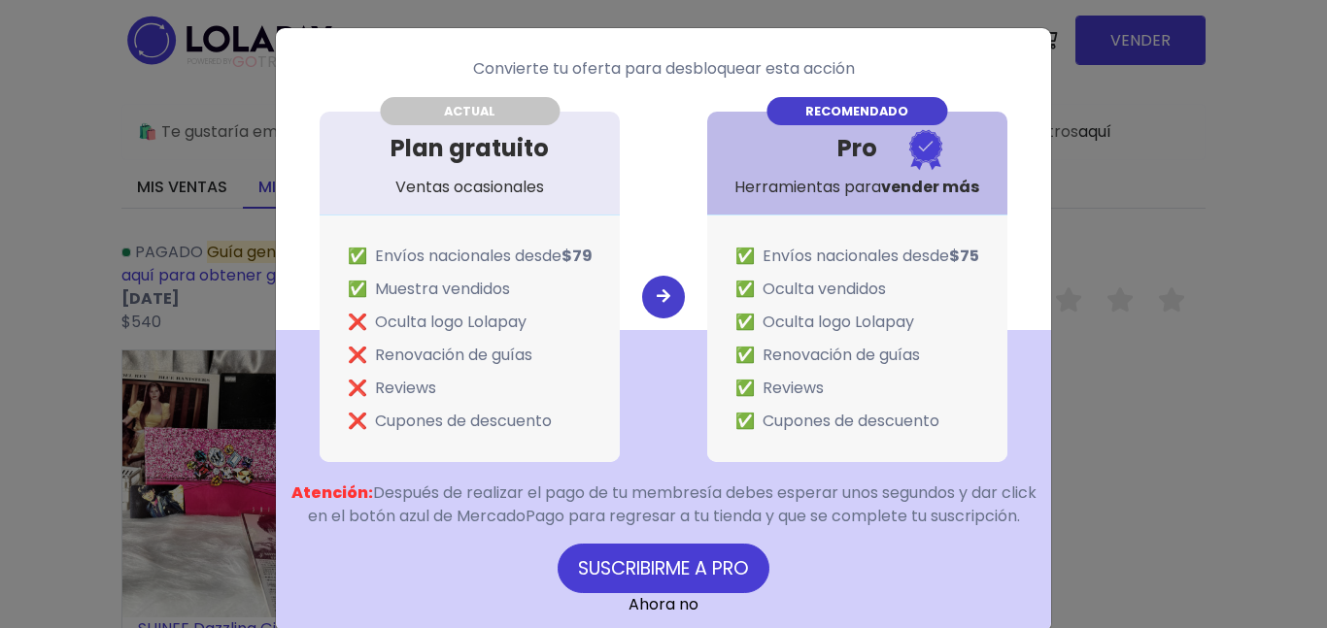
click at [686, 616] on link "Ahora no" at bounding box center [663, 604] width 70 height 22
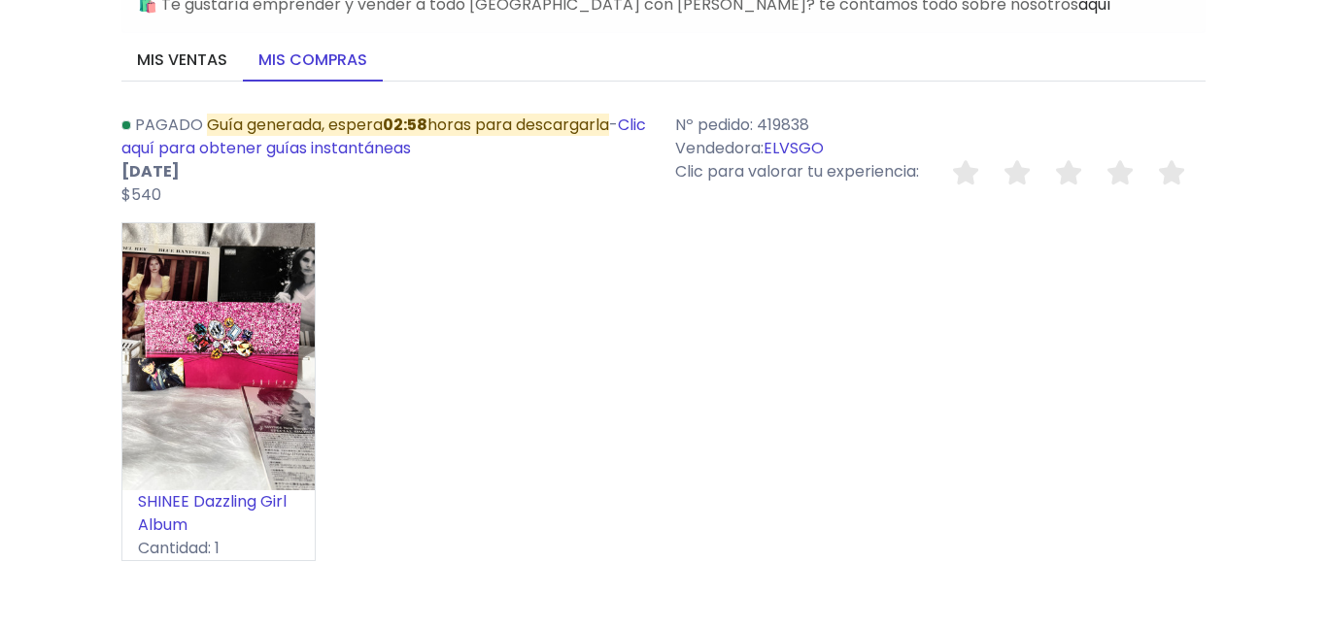
scroll to position [130, 0]
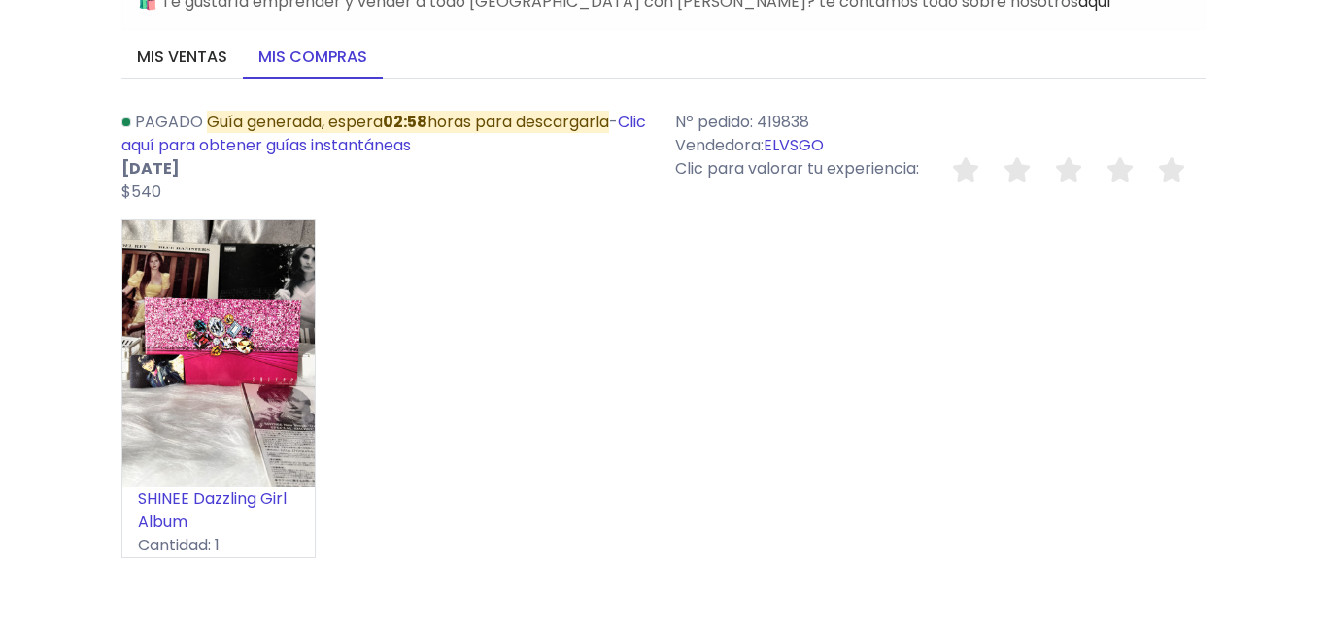
click at [817, 144] on link "ELVSGO" at bounding box center [793, 145] width 60 height 22
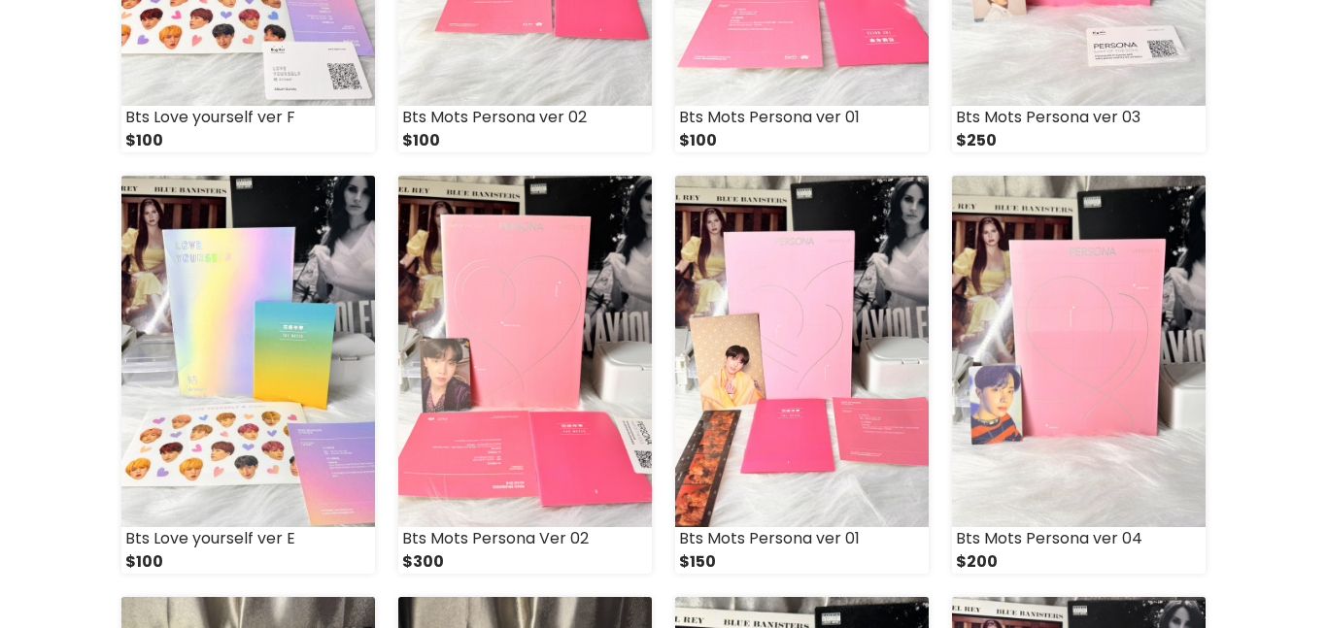
scroll to position [2133, 0]
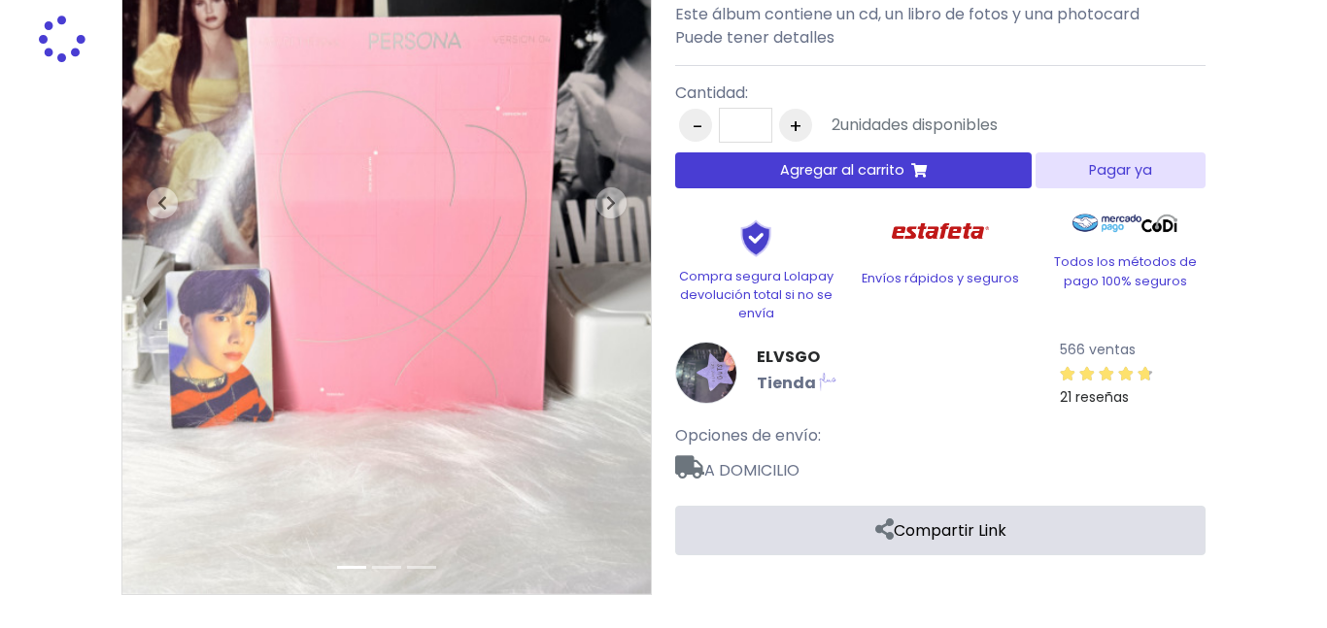
scroll to position [255, 0]
click at [771, 386] on b "Tienda" at bounding box center [786, 384] width 59 height 22
click at [1073, 368] on icon at bounding box center [1068, 374] width 16 height 14
